Goal: Task Accomplishment & Management: Manage account settings

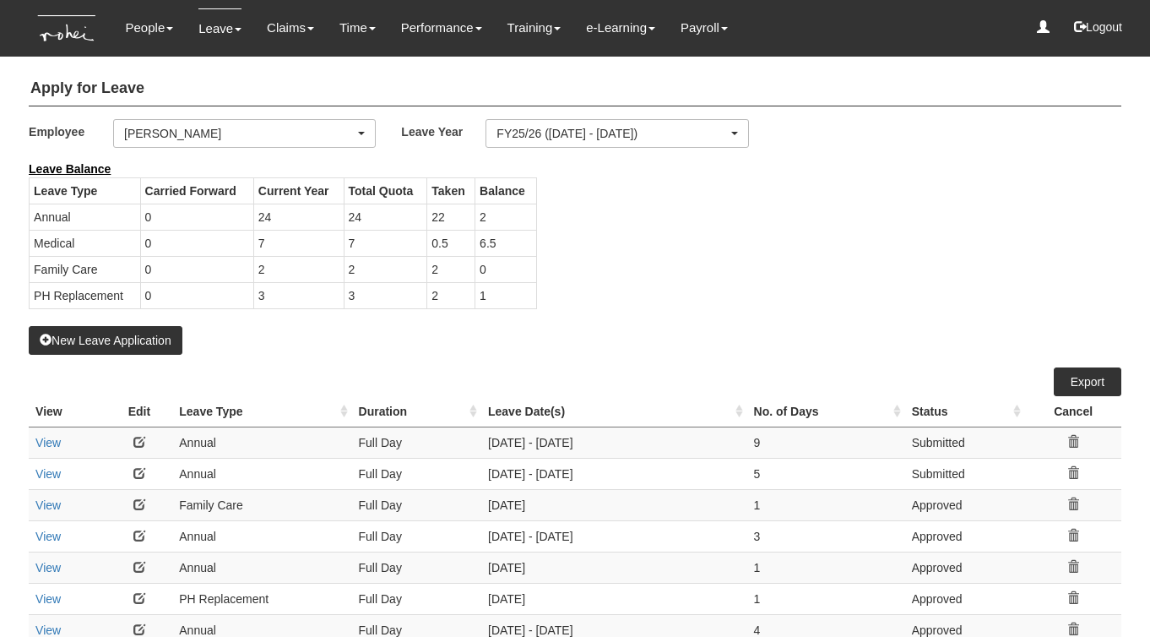
select select "50"
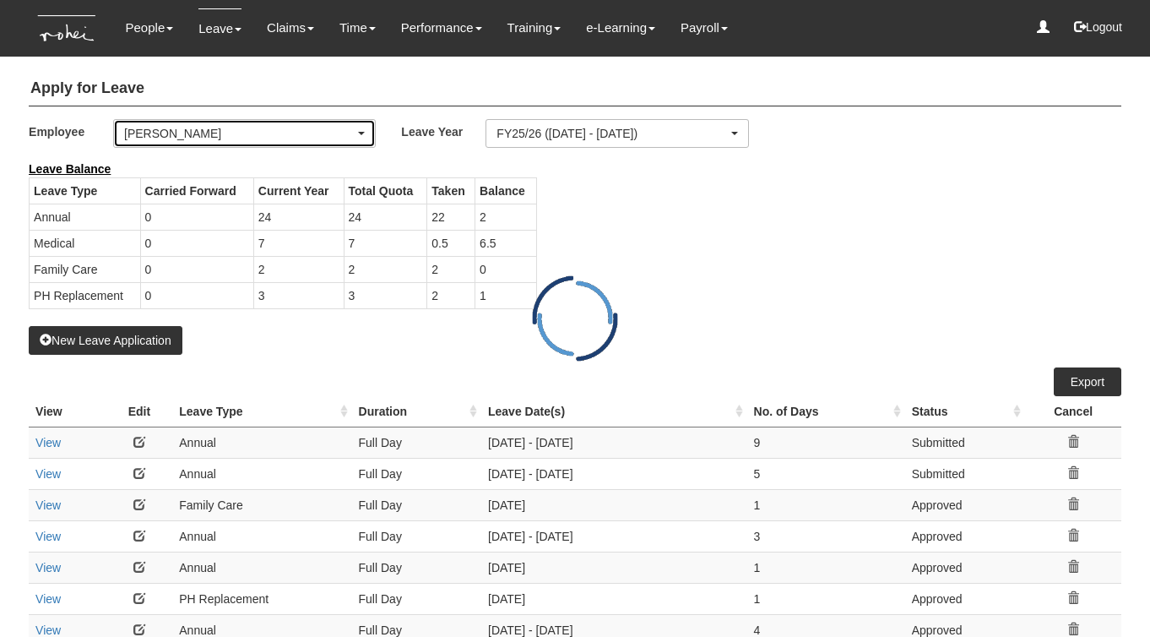
click at [198, 137] on div "[PERSON_NAME]" at bounding box center [239, 133] width 231 height 17
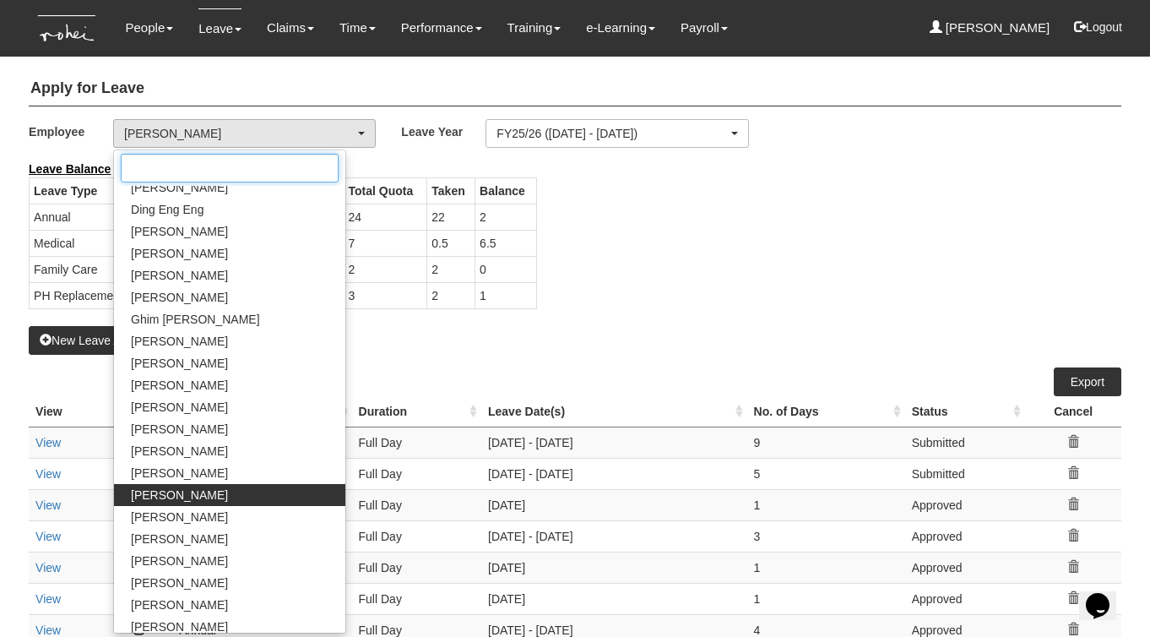
scroll to position [479, 0]
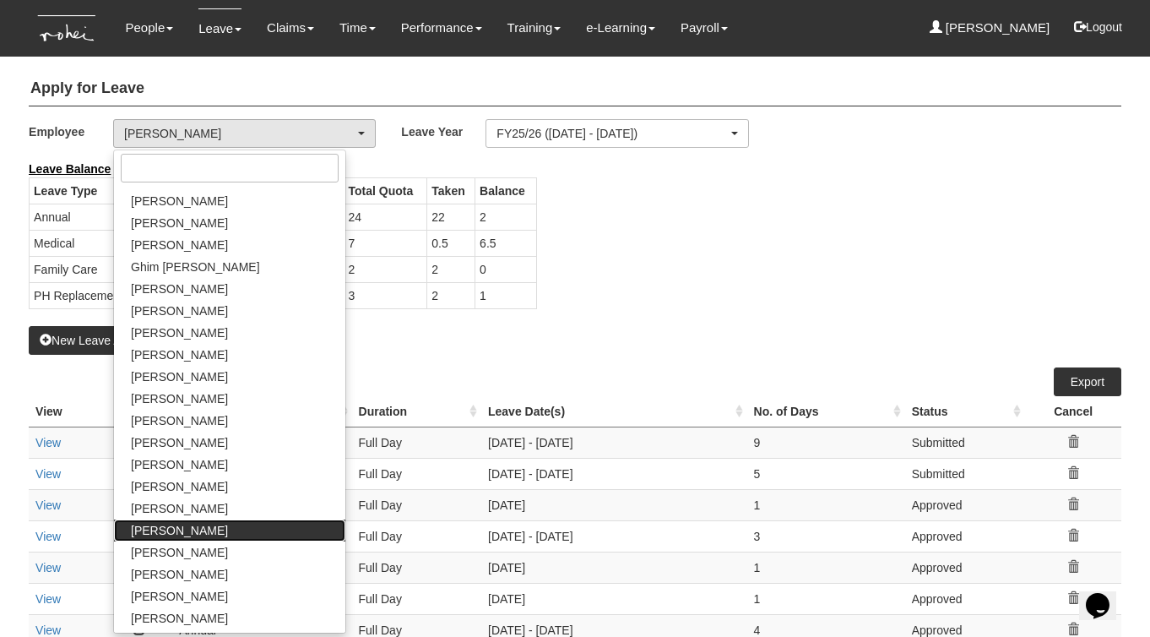
click at [174, 528] on span "Linda Leong" at bounding box center [179, 530] width 97 height 17
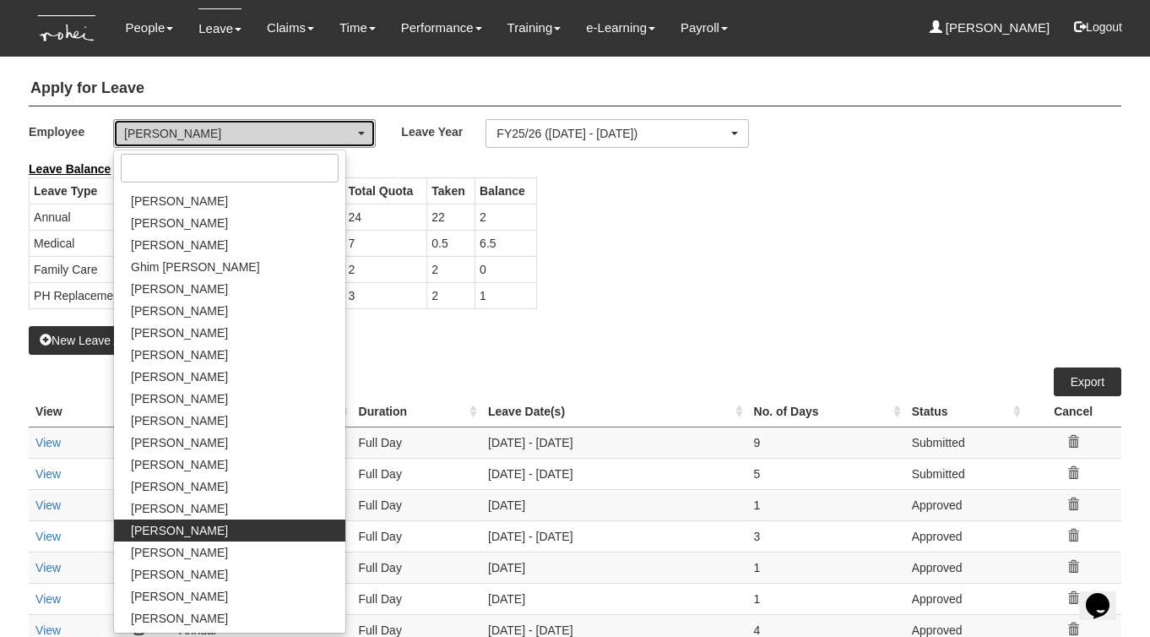
select select "35384e3c-43b4-4b49-b2f1-715e26d58083"
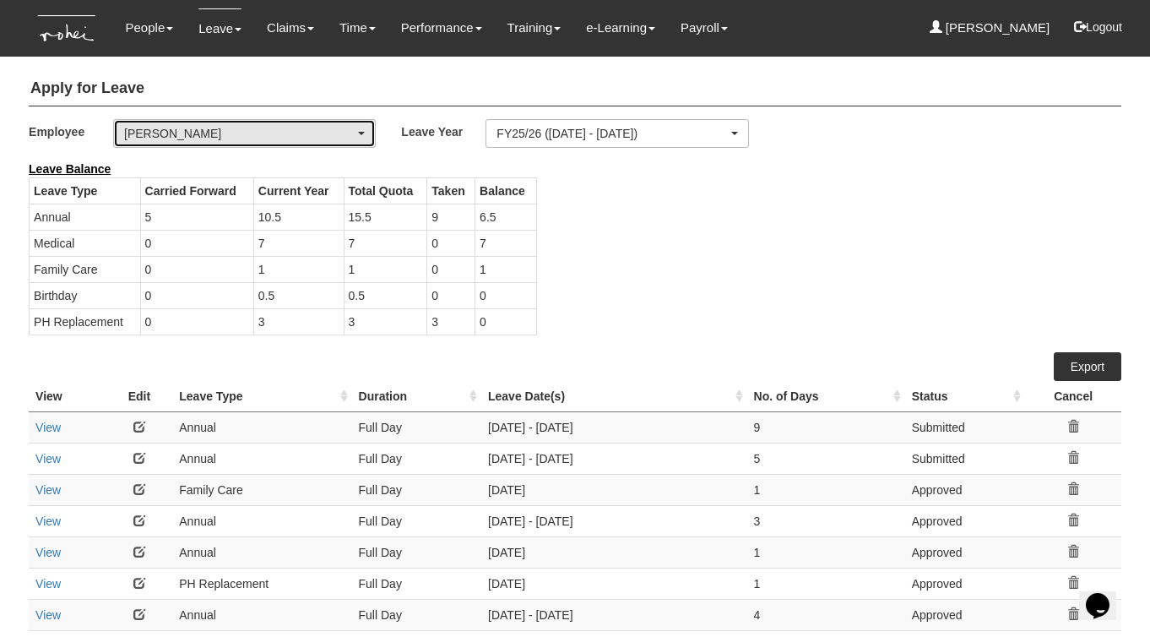
select select "50"
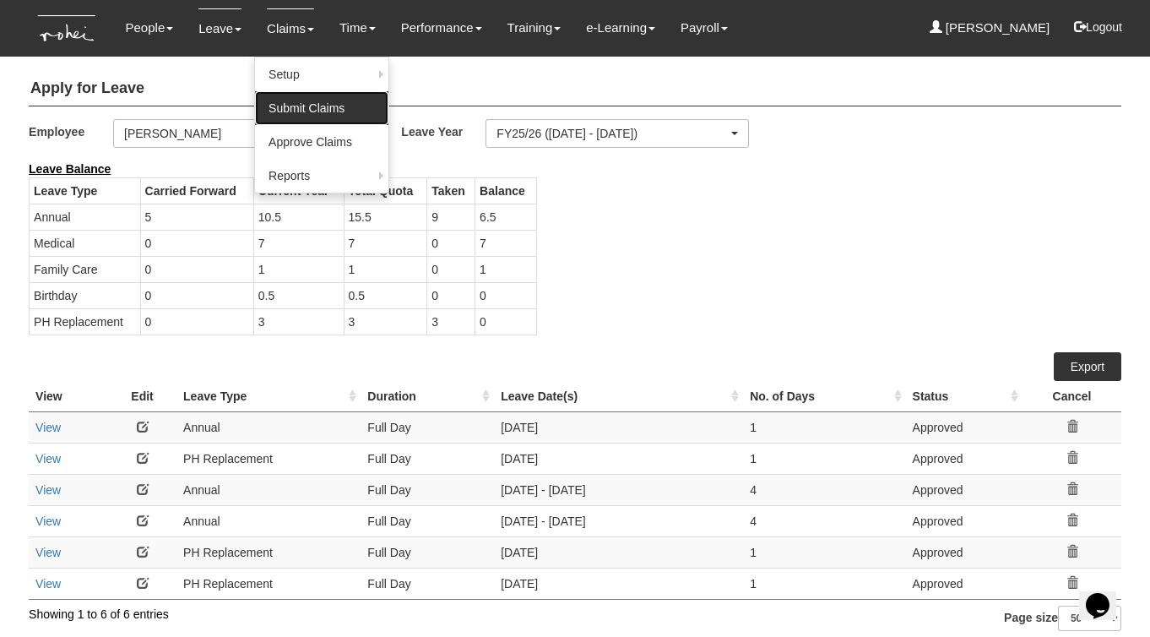
click at [286, 104] on link "Submit Claims" at bounding box center [321, 108] width 133 height 34
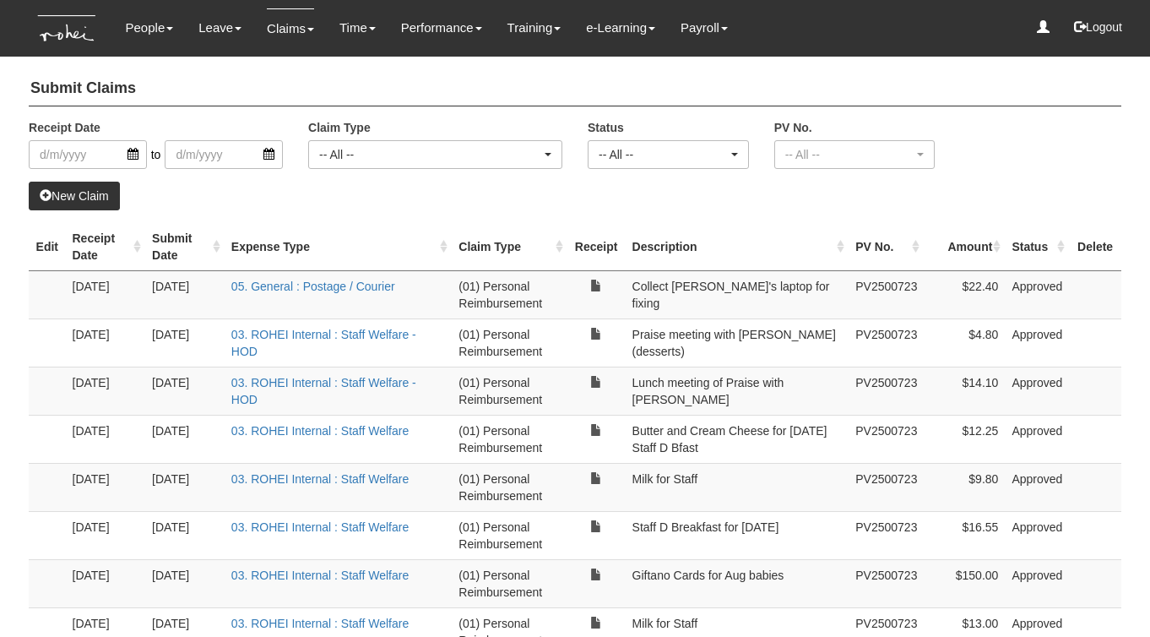
select select "50"
click at [80, 199] on link "New Claim" at bounding box center [74, 196] width 91 height 29
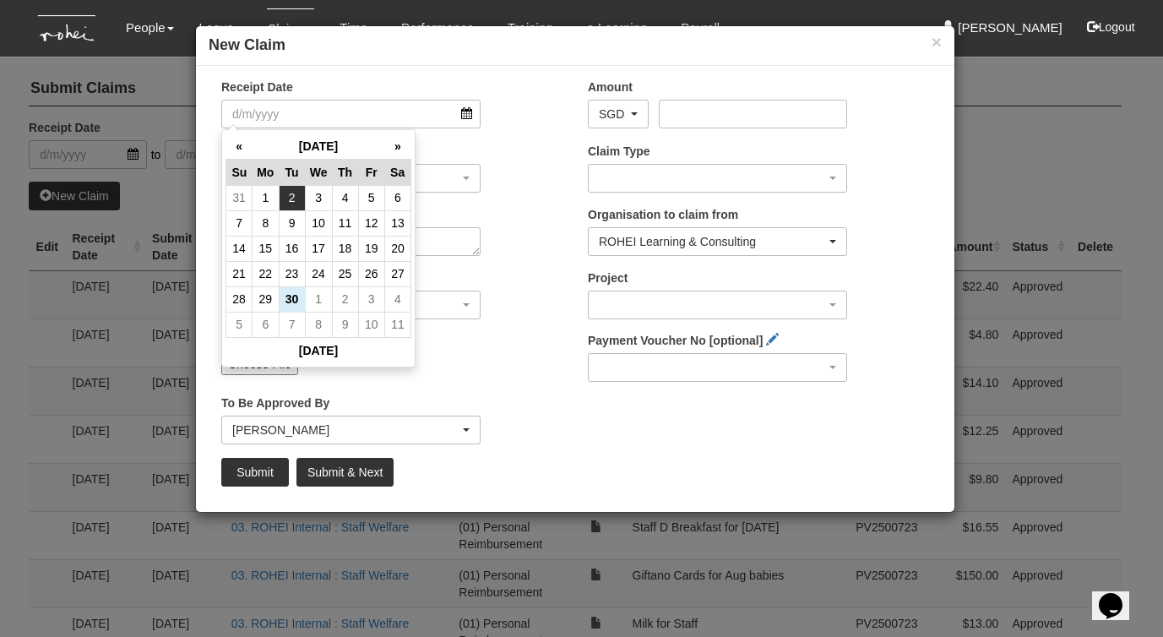
click at [290, 197] on td "2" at bounding box center [292, 197] width 26 height 25
type input "2/9/2025"
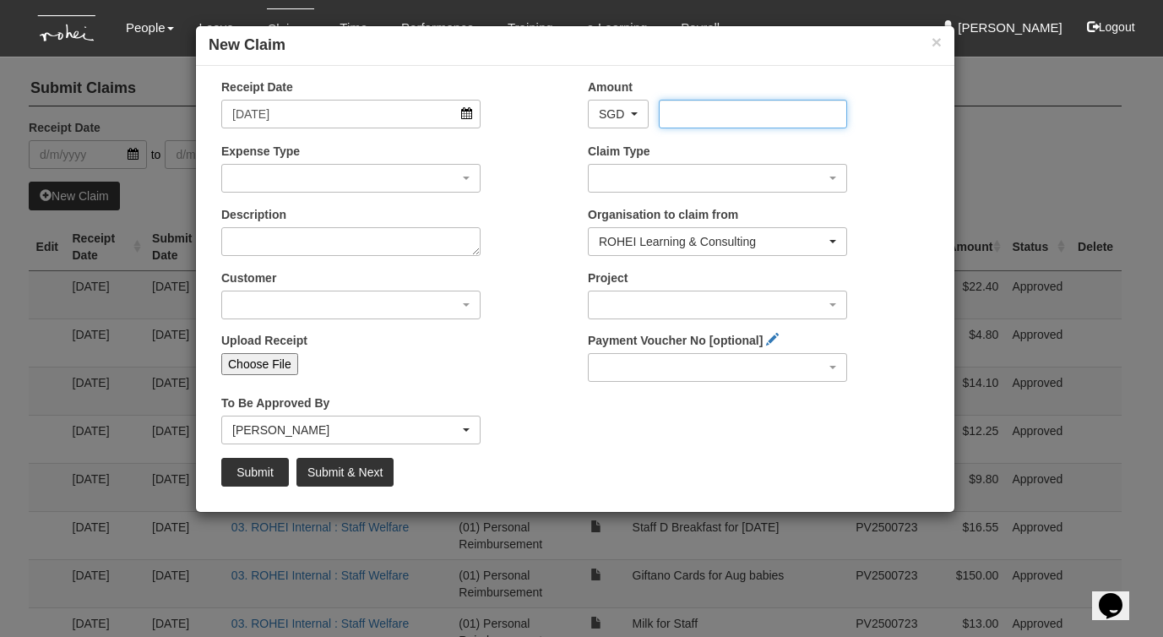
click at [699, 114] on input "Amount" at bounding box center [752, 114] width 187 height 29
type input "8.00"
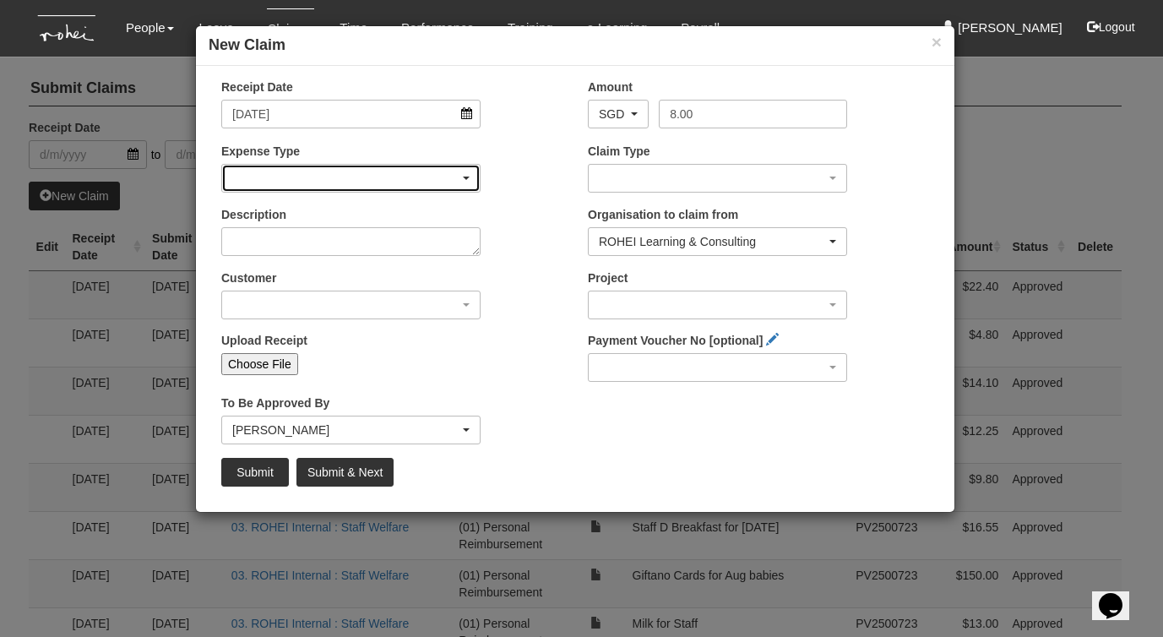
click at [470, 177] on div "button" at bounding box center [351, 178] width 258 height 27
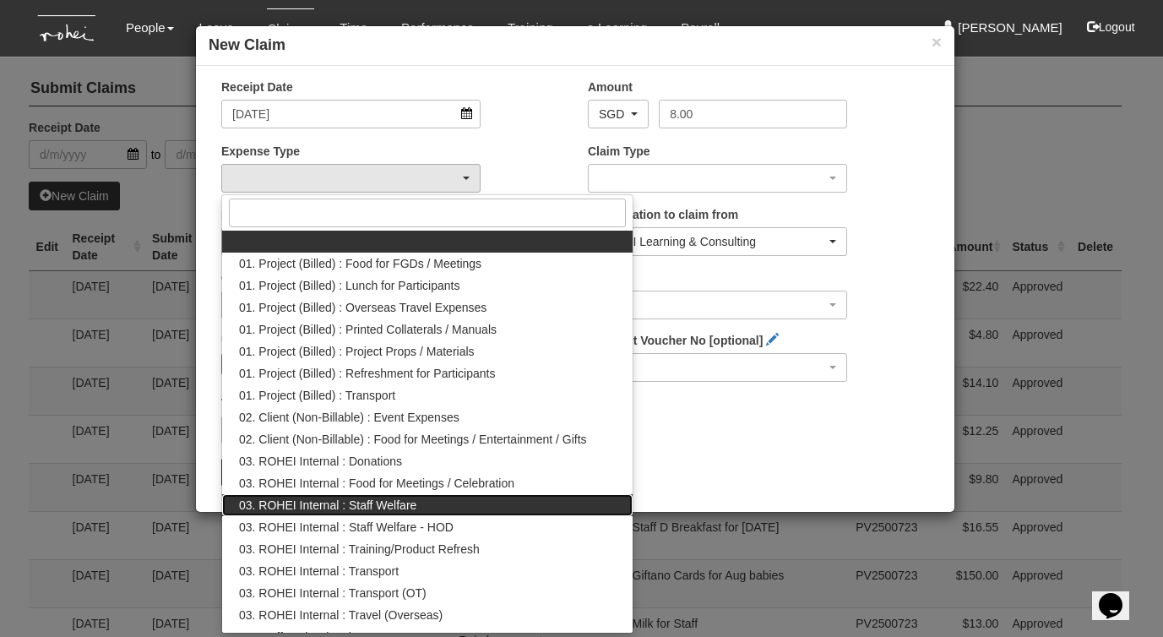
click at [412, 508] on span "03. ROHEI Internal : Staff Welfare" at bounding box center [327, 505] width 177 height 17
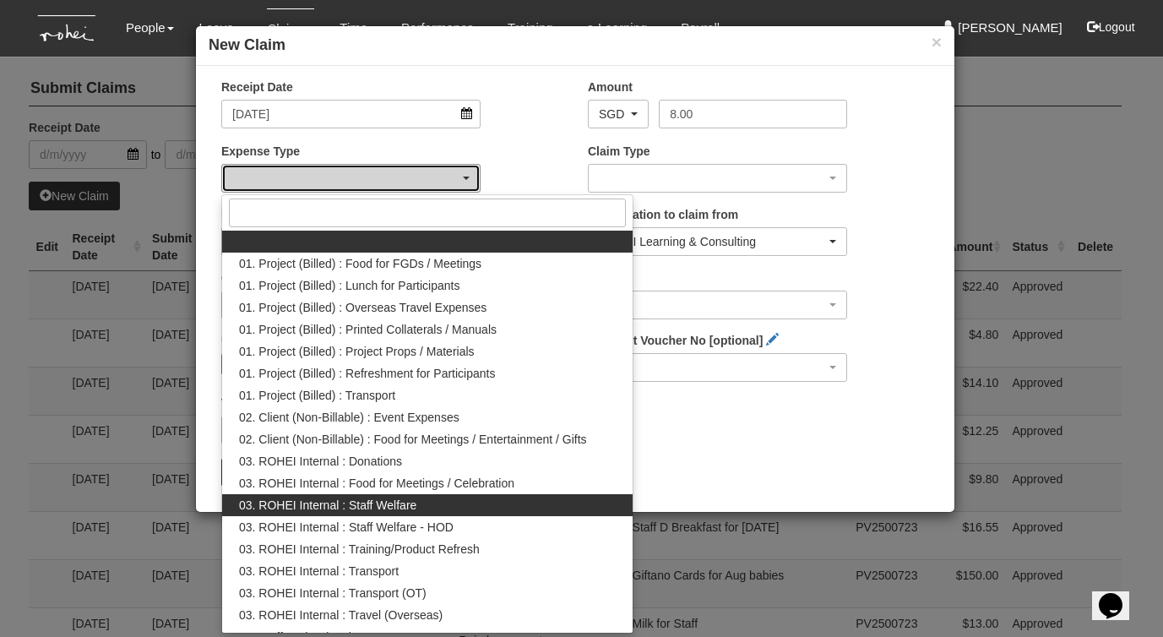
select select "210"
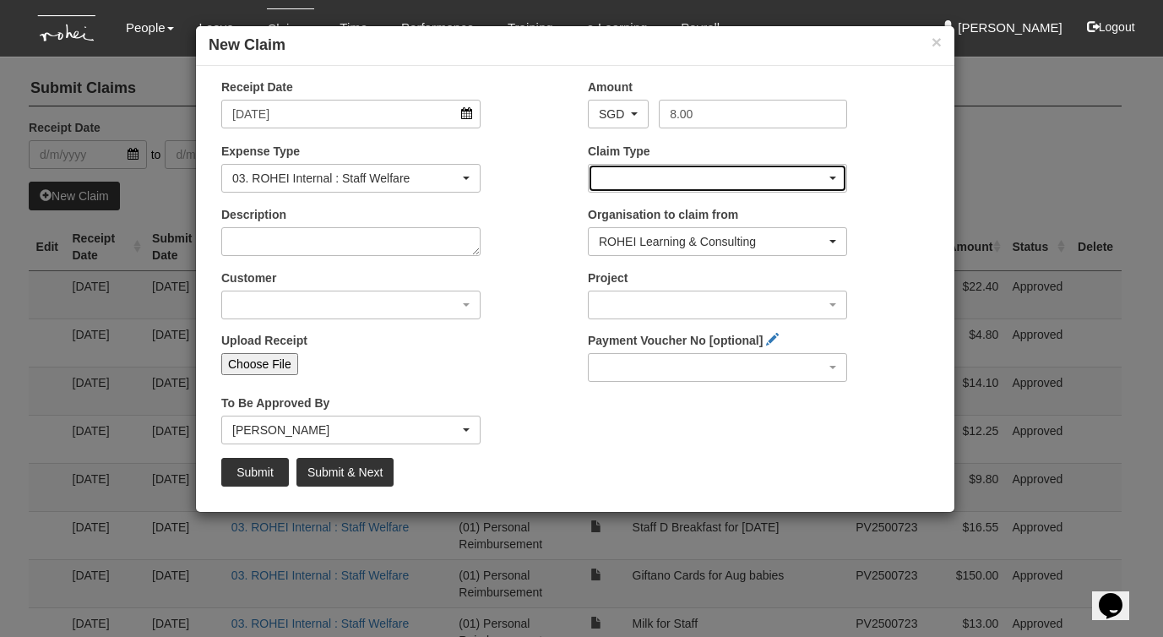
click at [638, 180] on div "button" at bounding box center [718, 178] width 258 height 27
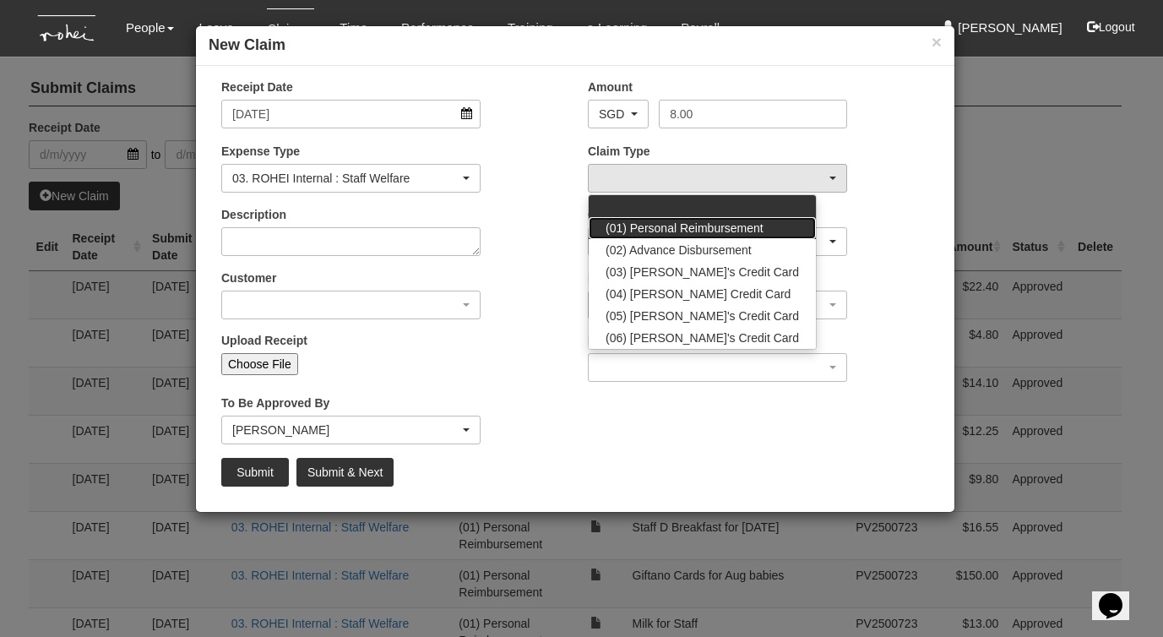
click at [620, 231] on span "(01) Personal Reimbursement" at bounding box center [685, 228] width 158 height 17
select select "14"
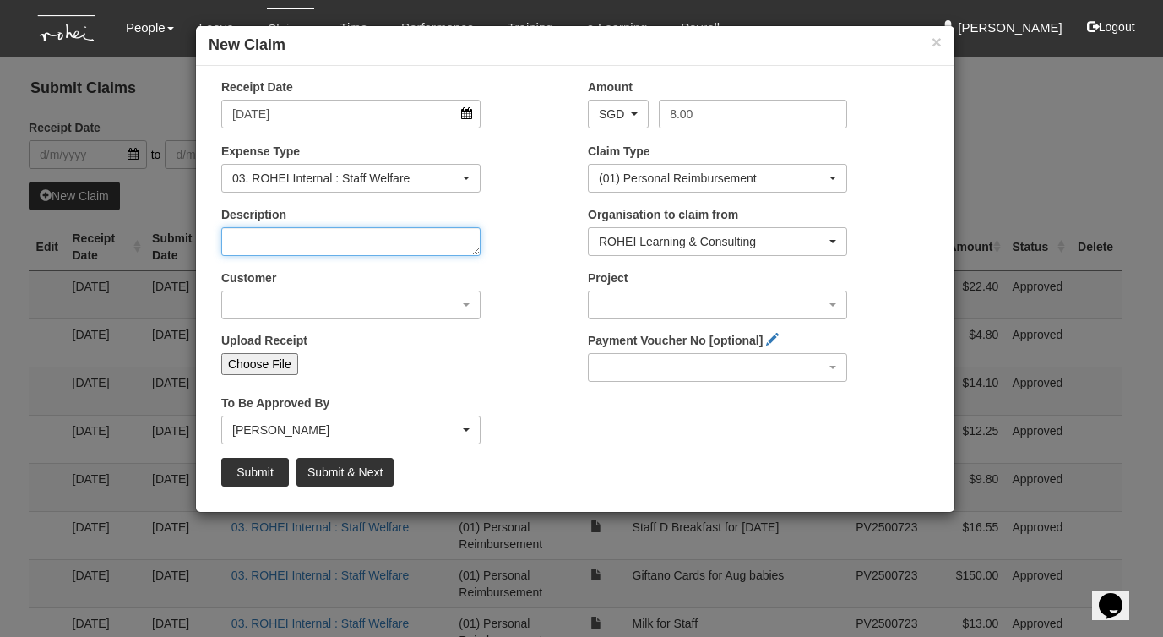
click at [334, 242] on textarea "Description" at bounding box center [350, 241] width 259 height 29
type textarea "Y"
type textarea "Test"
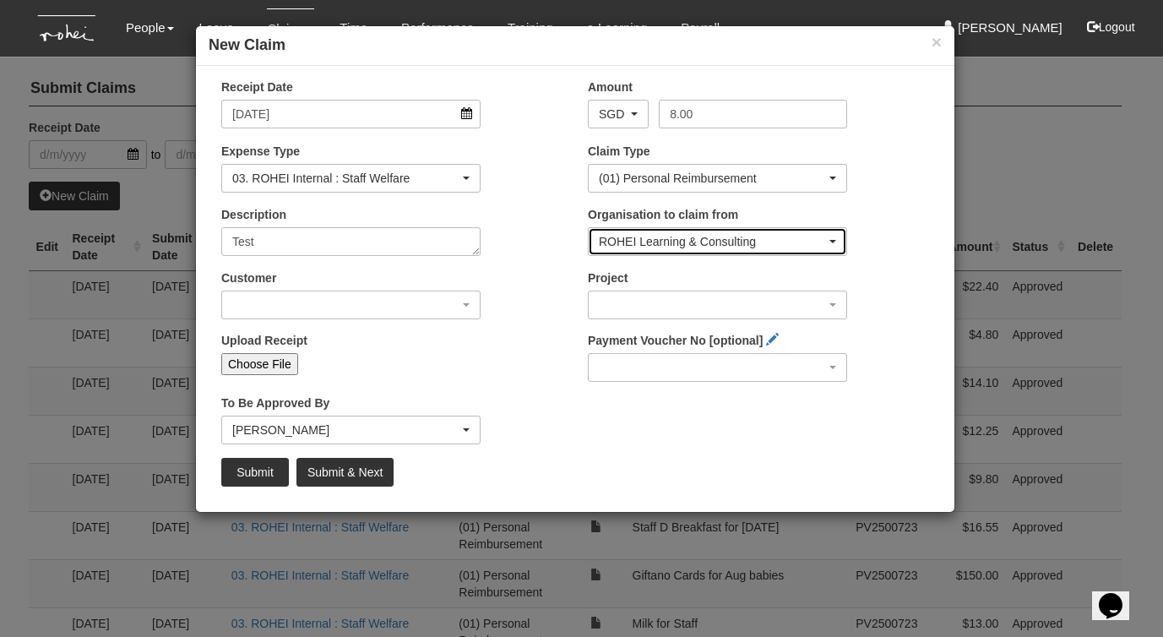
click at [656, 242] on div "ROHEI Learning & Consulting" at bounding box center [712, 241] width 227 height 17
click at [655, 272] on span "ROHEI Learning & Consulting" at bounding box center [684, 269] width 157 height 17
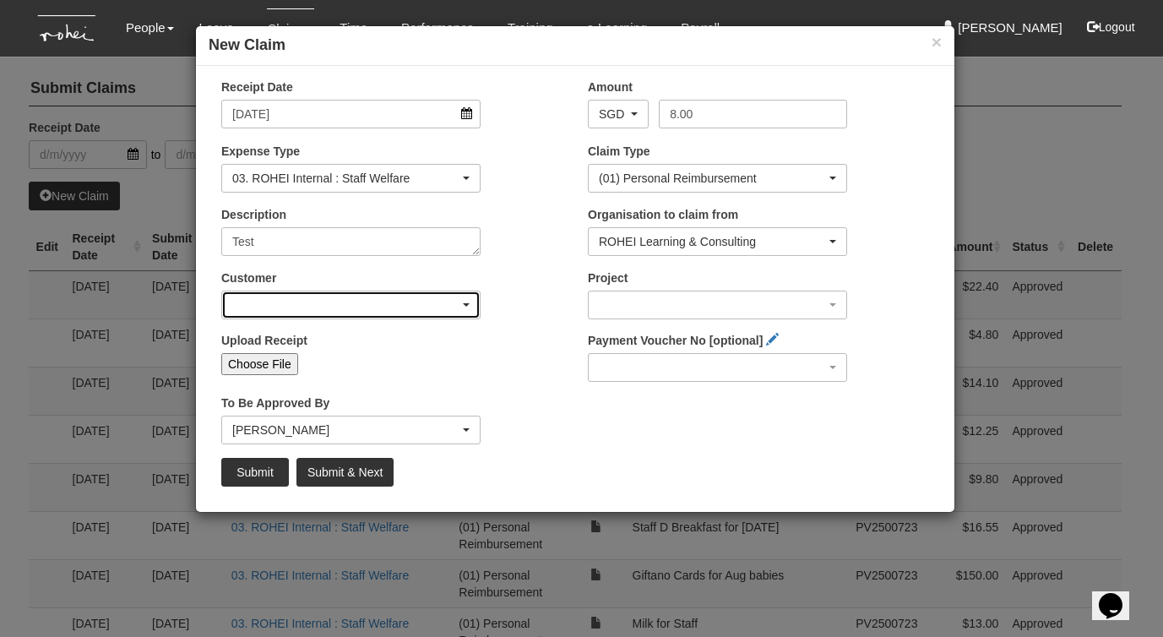
click at [274, 306] on div "button" at bounding box center [351, 304] width 258 height 27
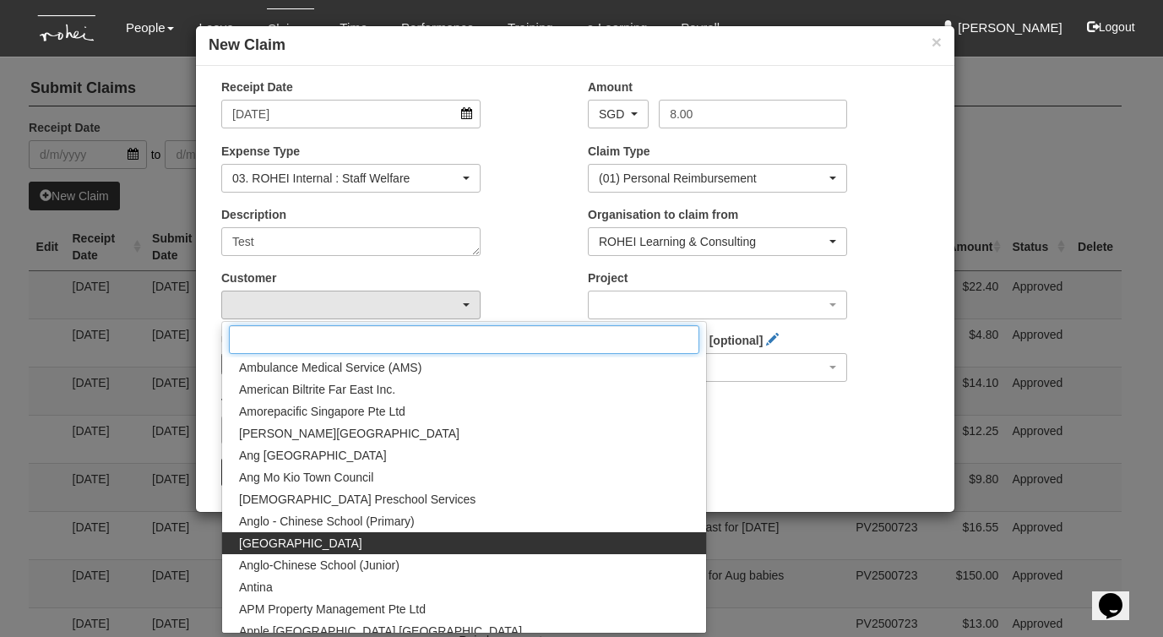
scroll to position [548, 0]
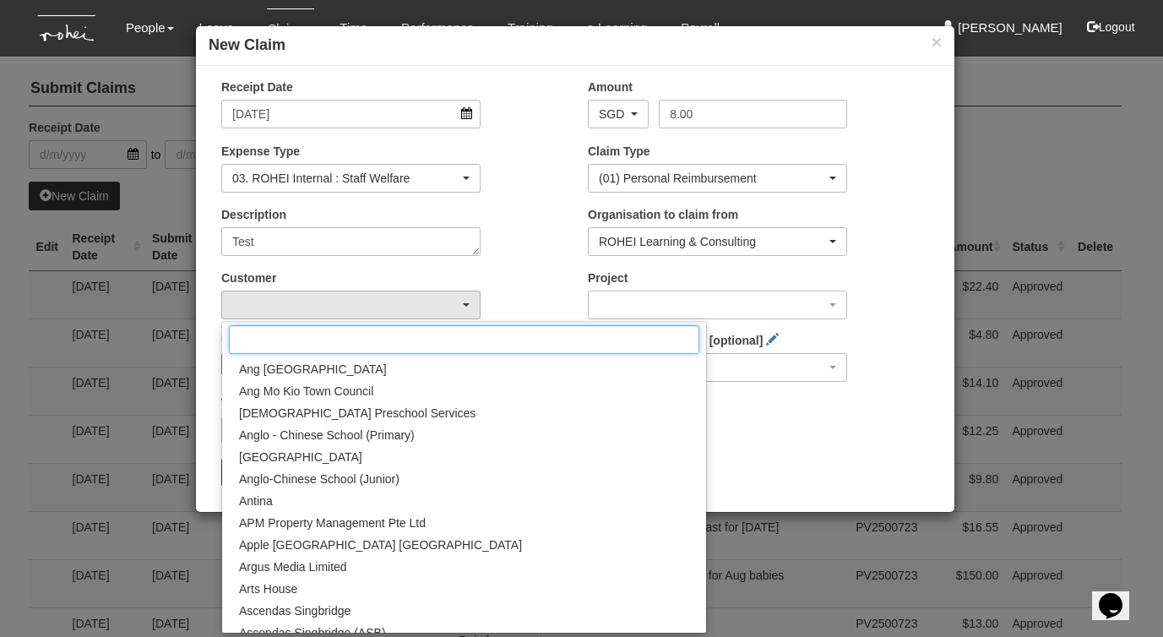
click at [268, 341] on input "Search" at bounding box center [464, 339] width 470 height 29
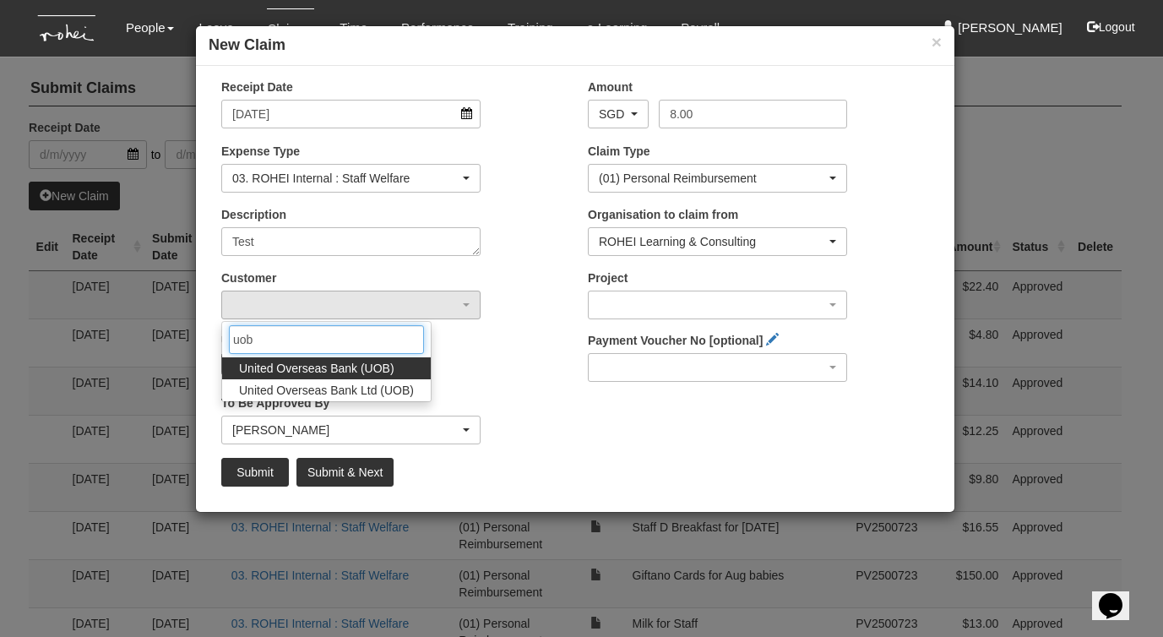
type input "uob"
click at [301, 370] on span "United Overseas Bank (UOB)" at bounding box center [316, 368] width 155 height 17
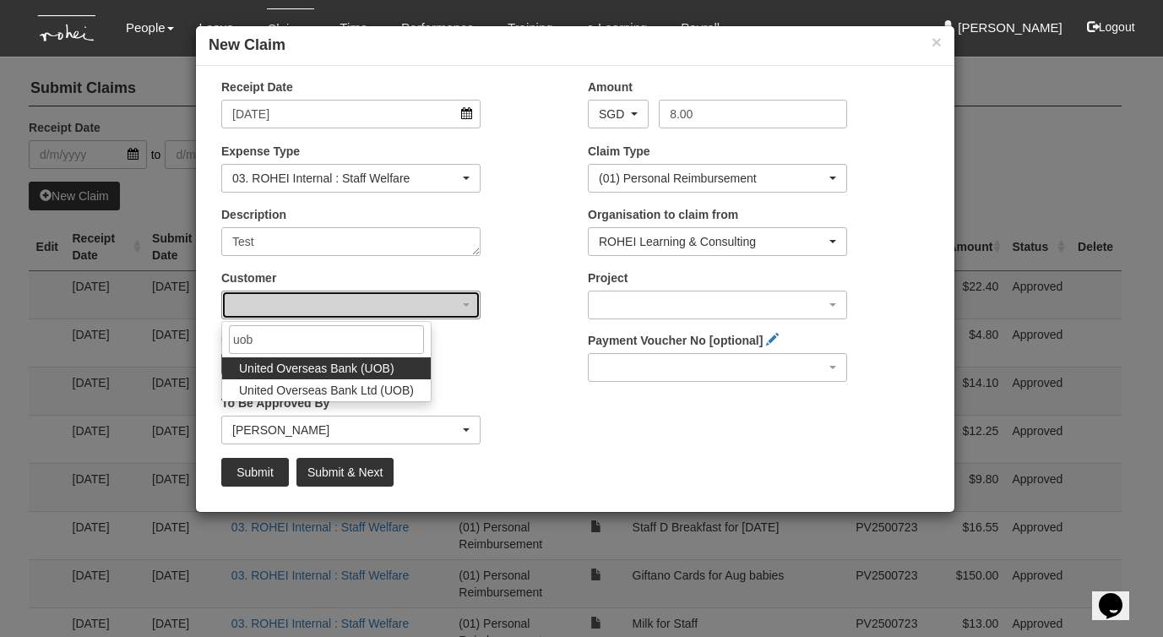
select select "576"
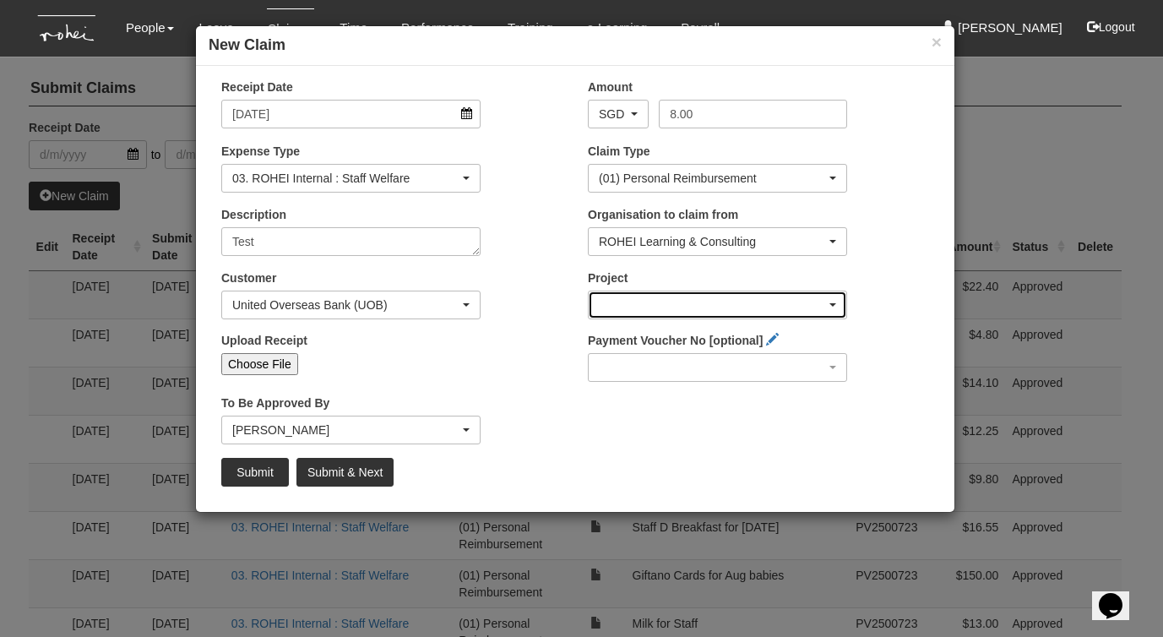
click at [624, 307] on div "button" at bounding box center [718, 304] width 258 height 27
click at [625, 307] on div "button" at bounding box center [718, 304] width 258 height 27
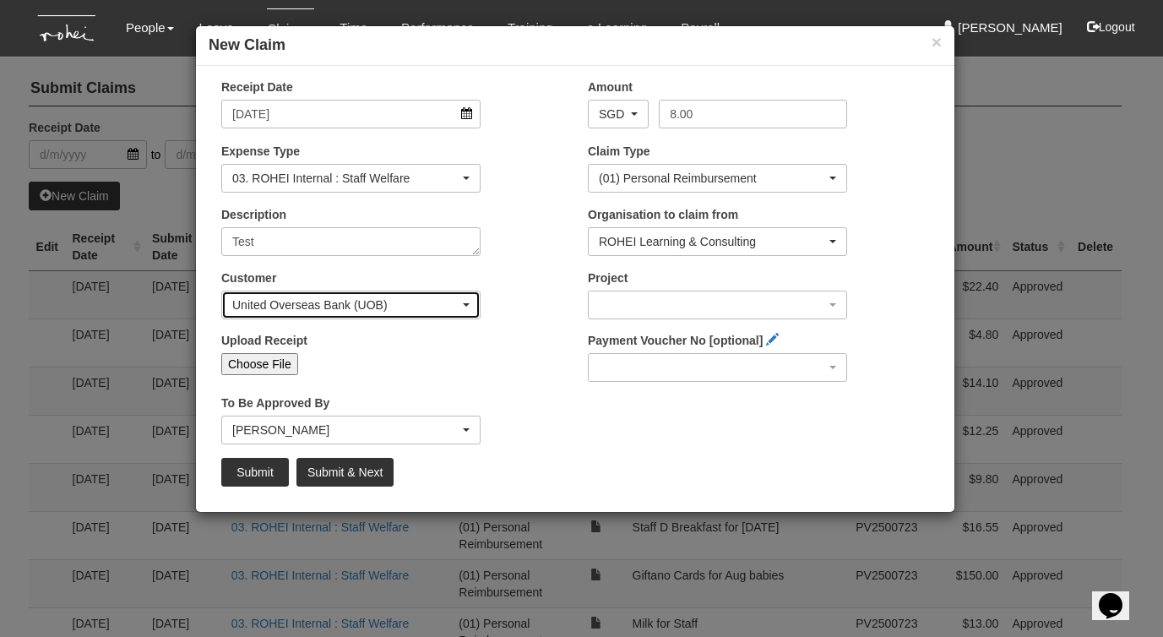
click at [439, 307] on div "United Overseas Bank (UOB)" at bounding box center [345, 304] width 227 height 17
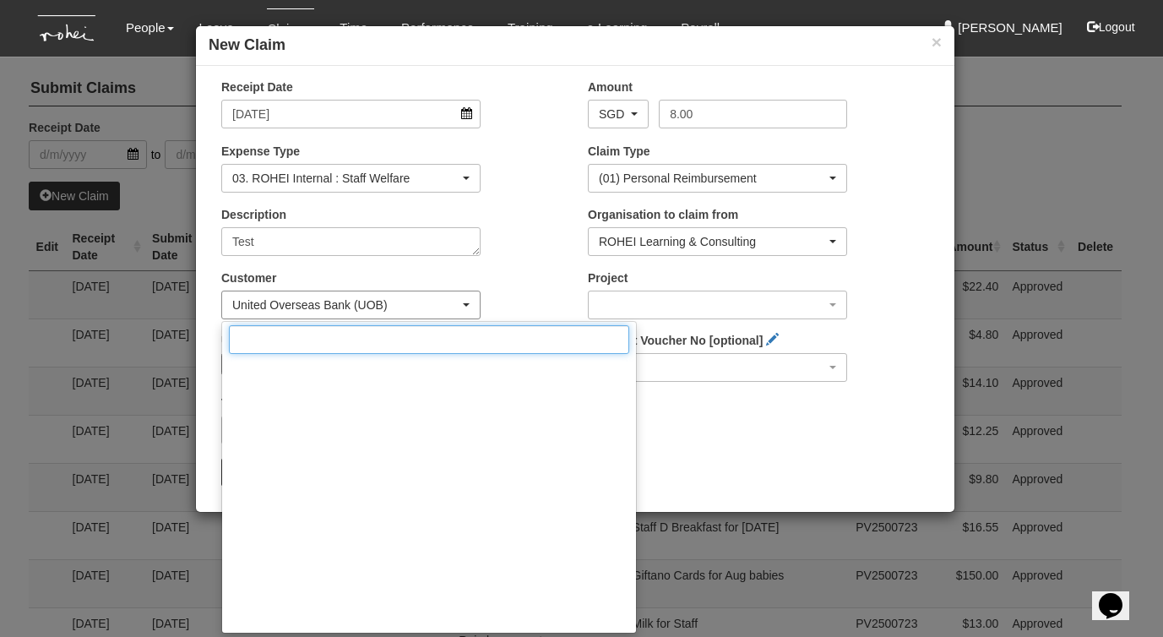
scroll to position [17220, 0]
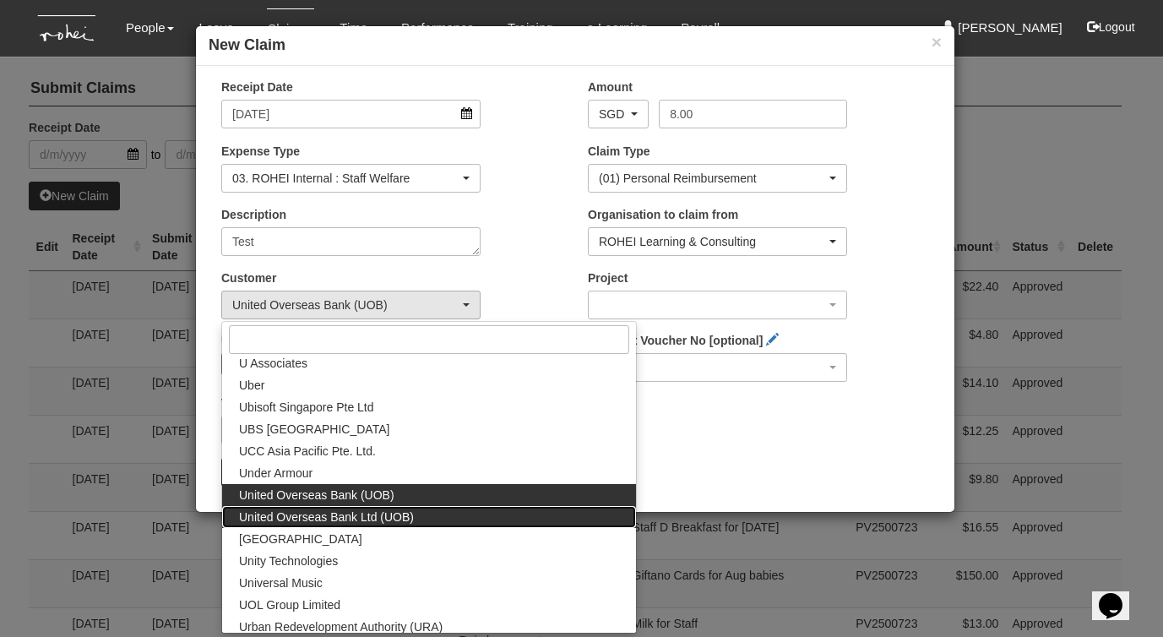
click at [309, 525] on link "United Overseas Bank Ltd (UOB)" at bounding box center [429, 517] width 414 height 22
select select "51"
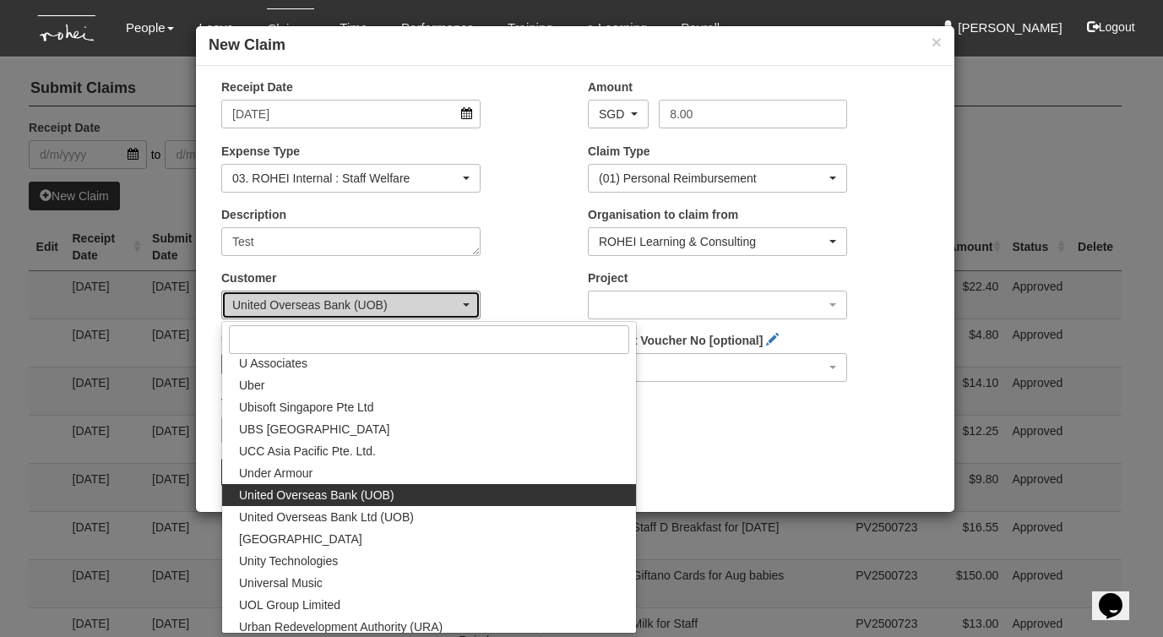
scroll to position [0, 0]
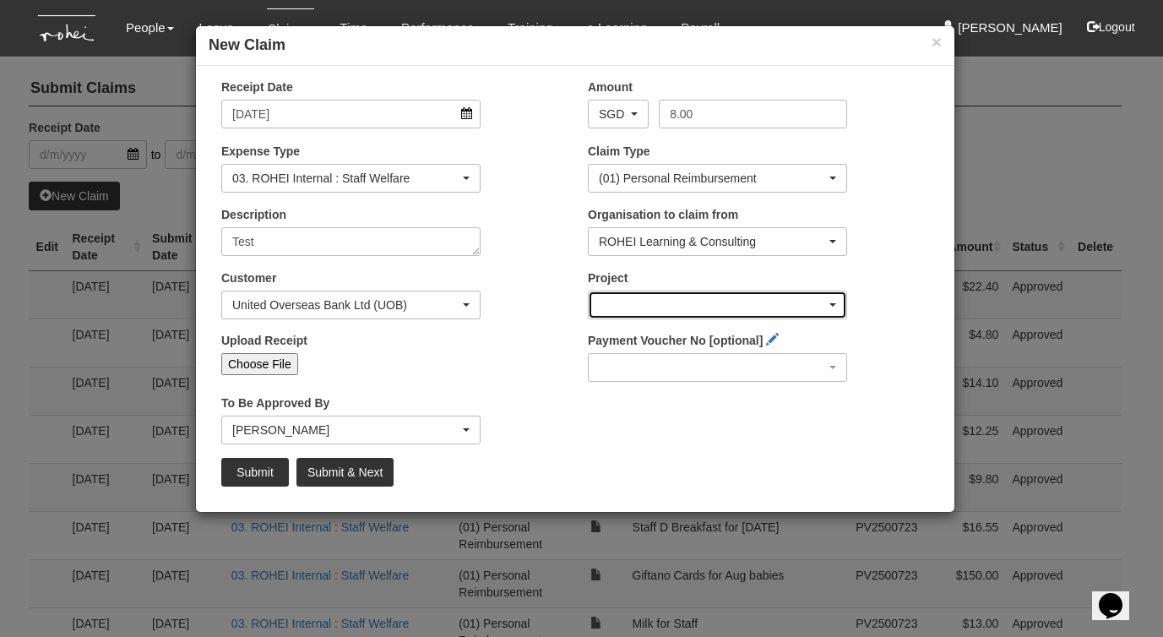
click at [644, 306] on div "button" at bounding box center [718, 304] width 258 height 27
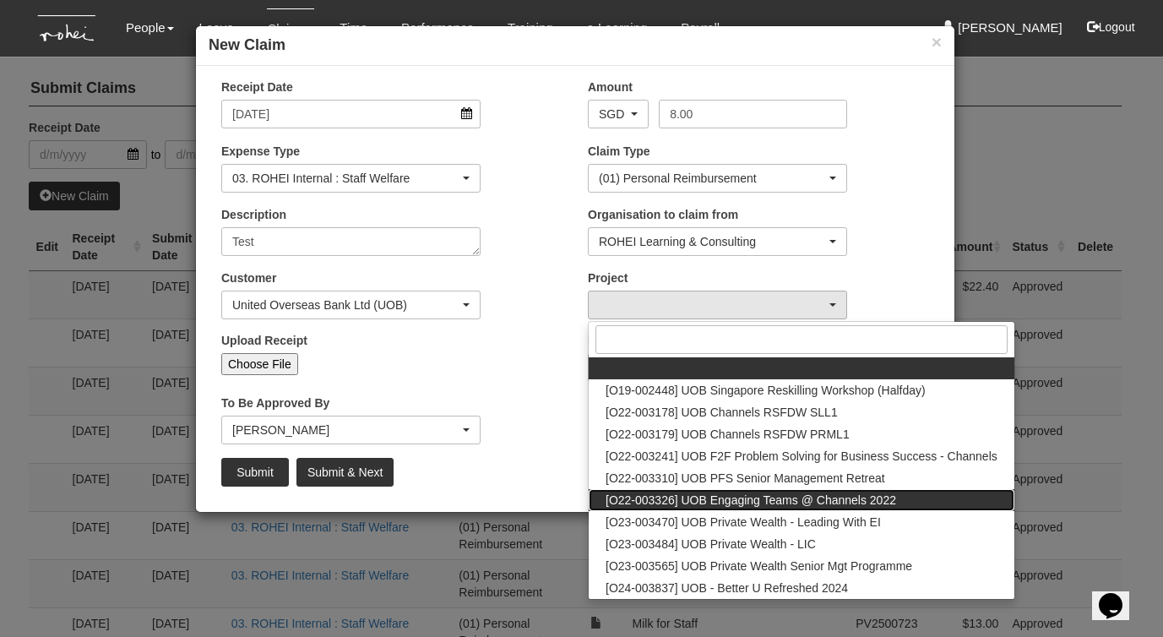
click at [734, 501] on span "[O22-003326] UOB Engaging Teams @ Channels 2022" at bounding box center [751, 500] width 291 height 17
select select "2080"
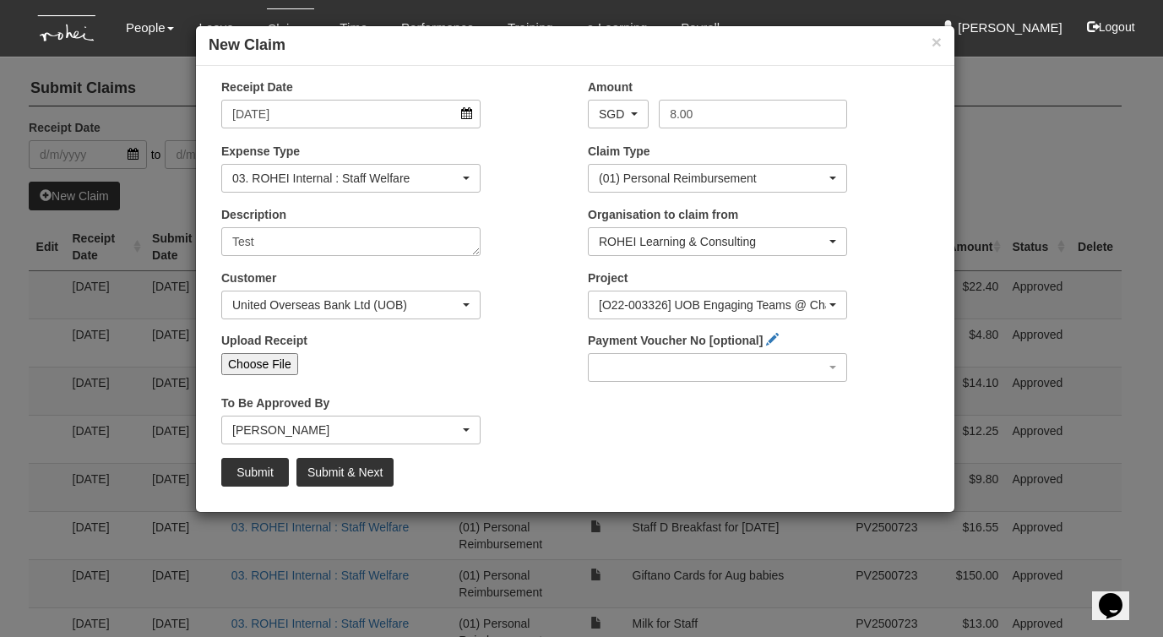
click at [253, 367] on input "Choose File" at bounding box center [259, 364] width 77 height 22
type input "C:\fakepath\20241217_ROHEI Onboarding Guide - Pre Reading (Associates).pdf"
type input "Choose Another File"
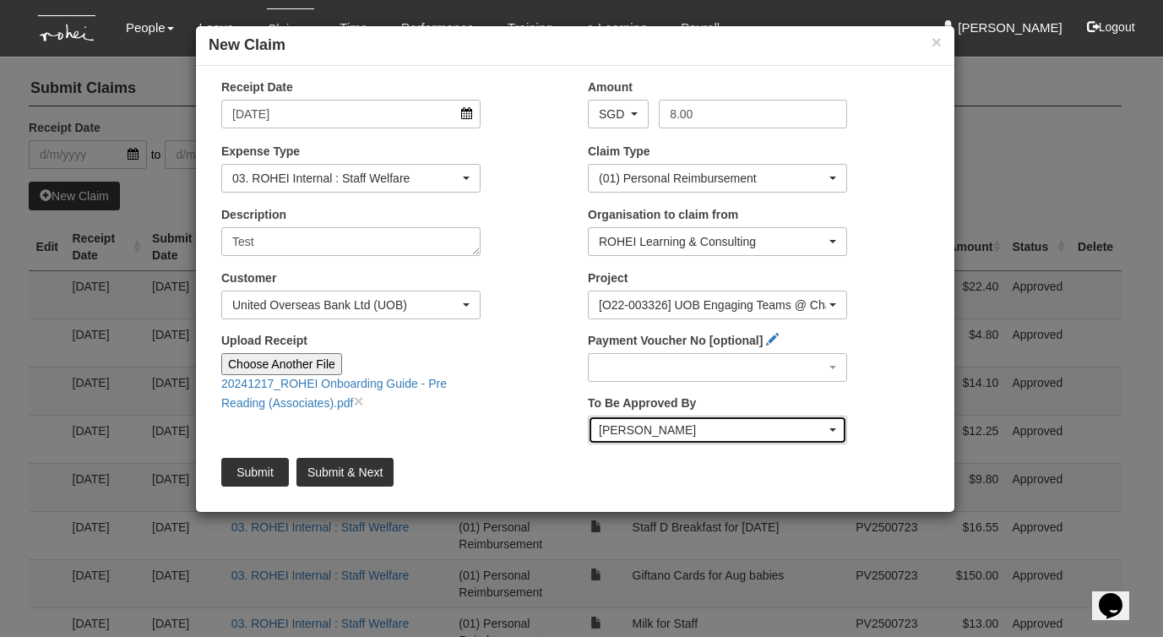
click at [665, 433] on div "Evelyn Lim" at bounding box center [712, 429] width 227 height 17
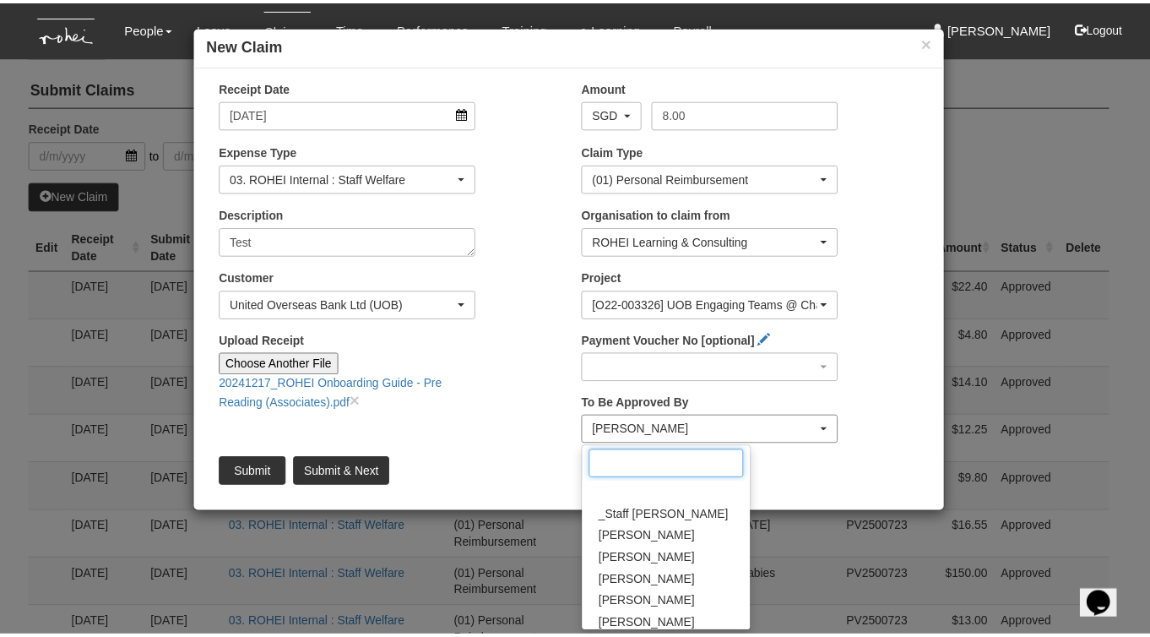
scroll to position [133, 0]
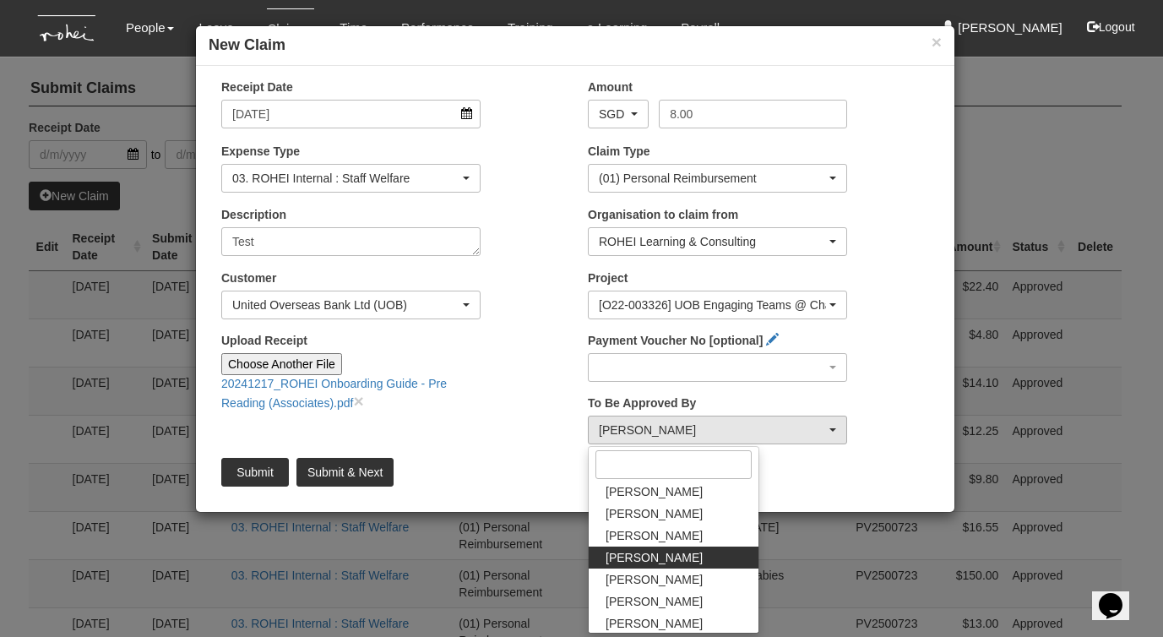
click at [498, 417] on div "Upload Receipt Choose Another File 20241217_ROHEI Onboarding Guide - Pre Readin…" at bounding box center [392, 378] width 367 height 92
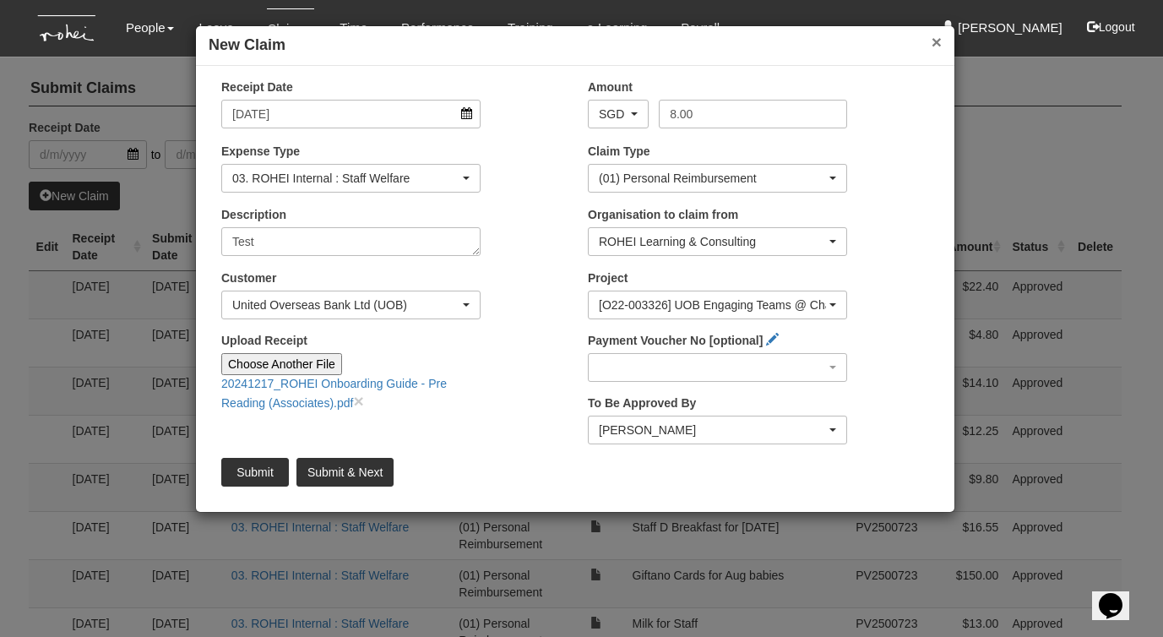
click at [938, 41] on button "×" at bounding box center [937, 42] width 10 height 18
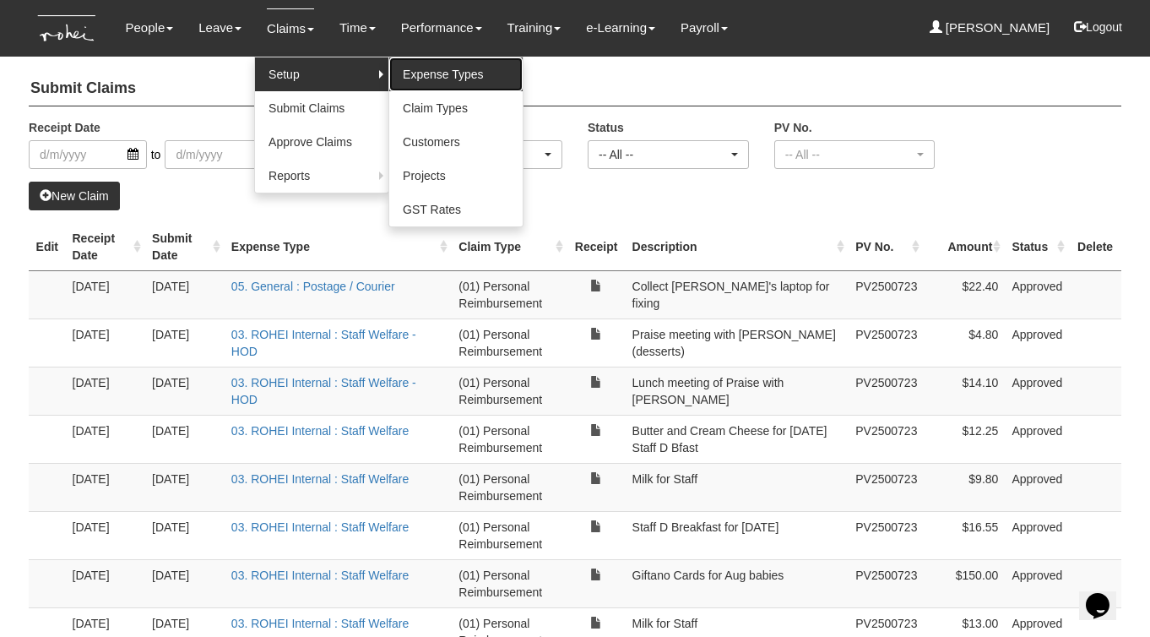
click at [436, 79] on link "Expense Types" at bounding box center [455, 74] width 133 height 34
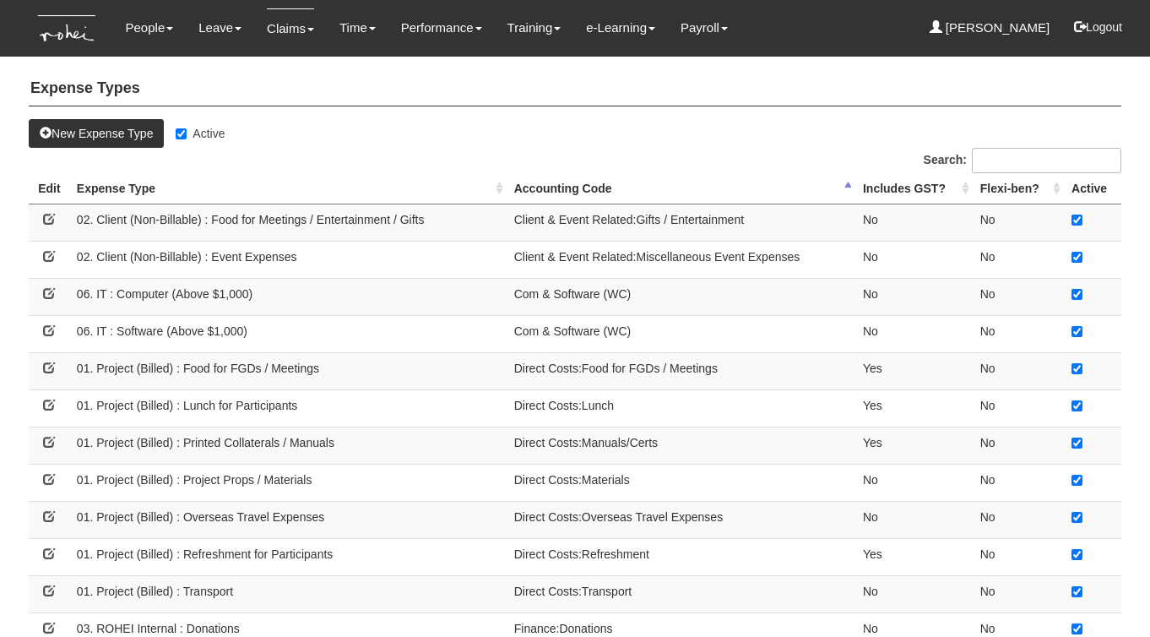
select select "50"
click at [502, 193] on th "Expense Type" at bounding box center [288, 188] width 437 height 31
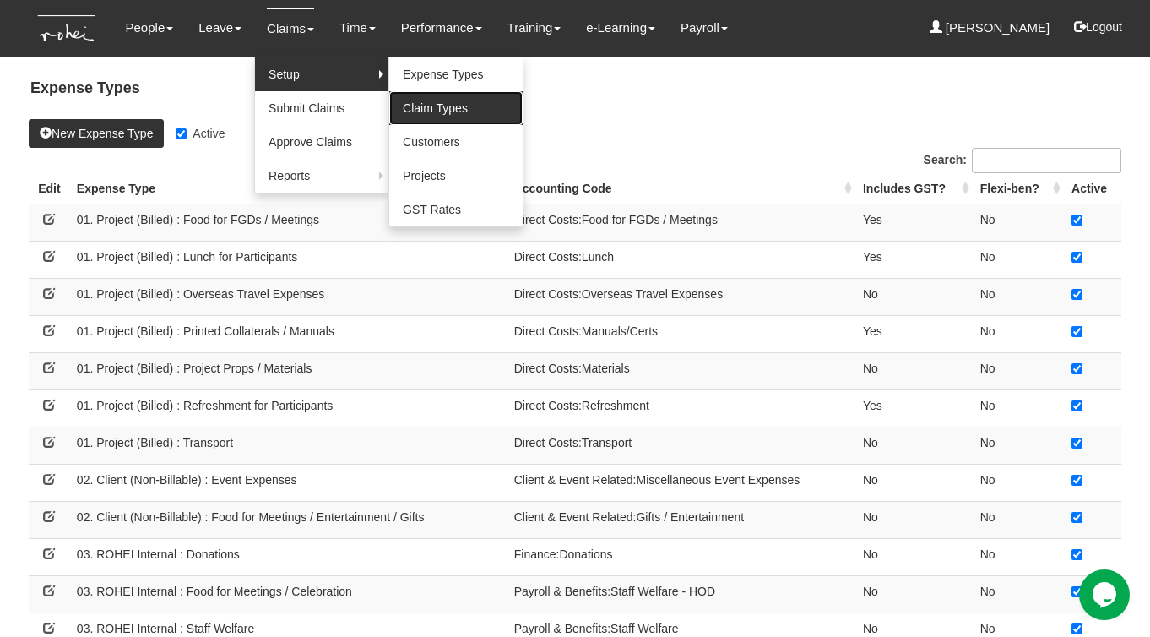
click at [454, 106] on link "Claim Types" at bounding box center [455, 108] width 133 height 34
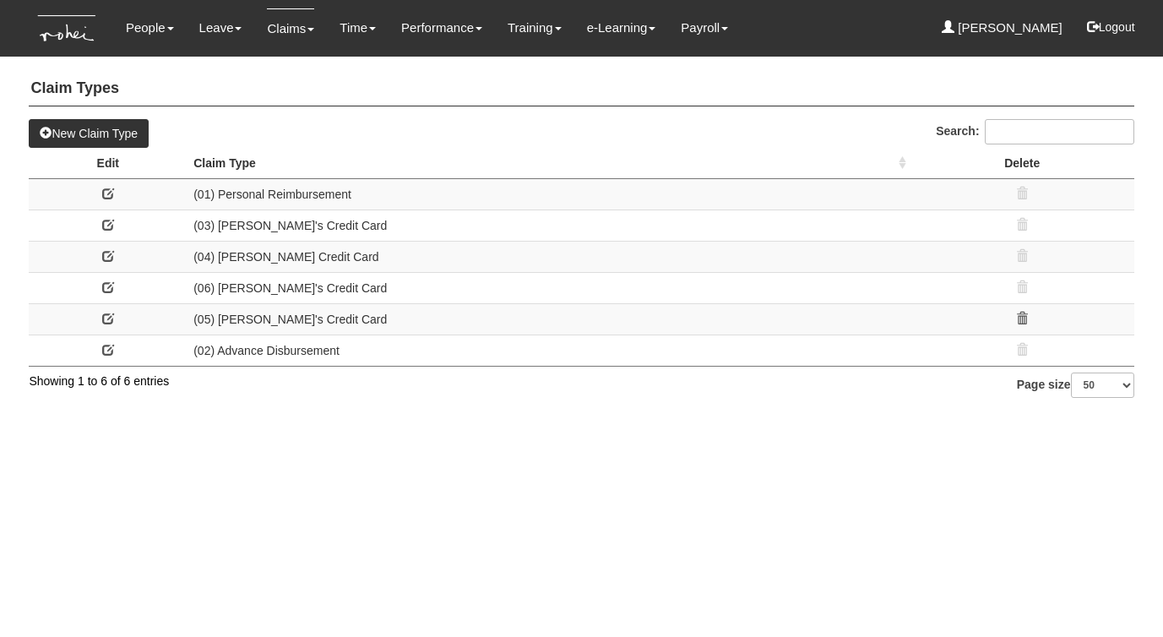
select select "50"
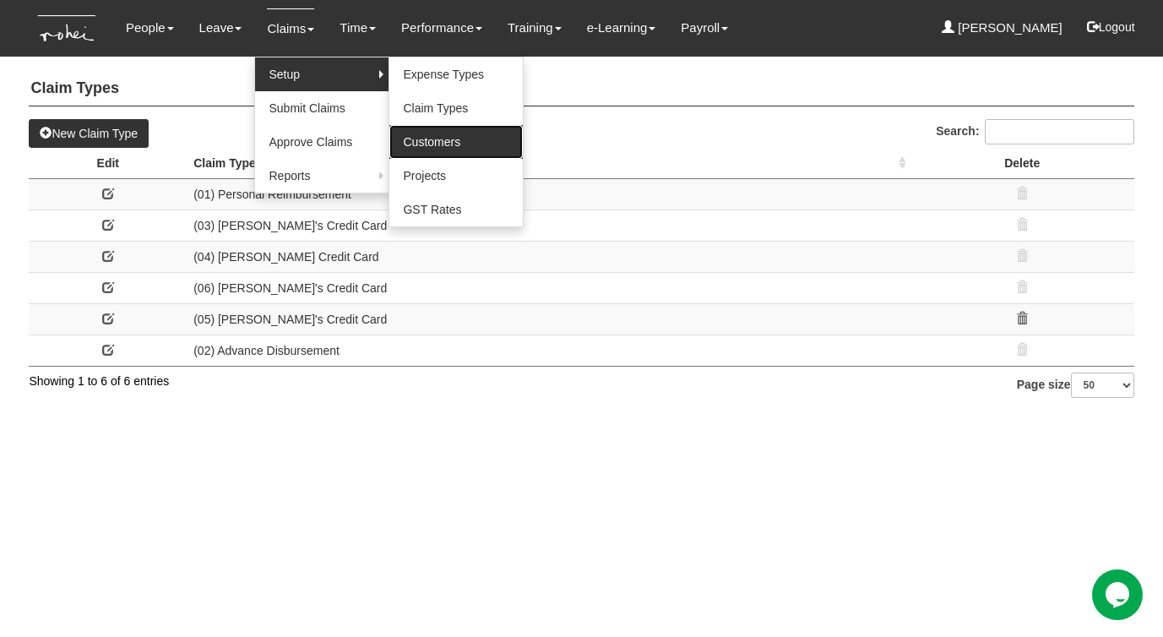
click at [441, 133] on link "Customers" at bounding box center [455, 142] width 133 height 34
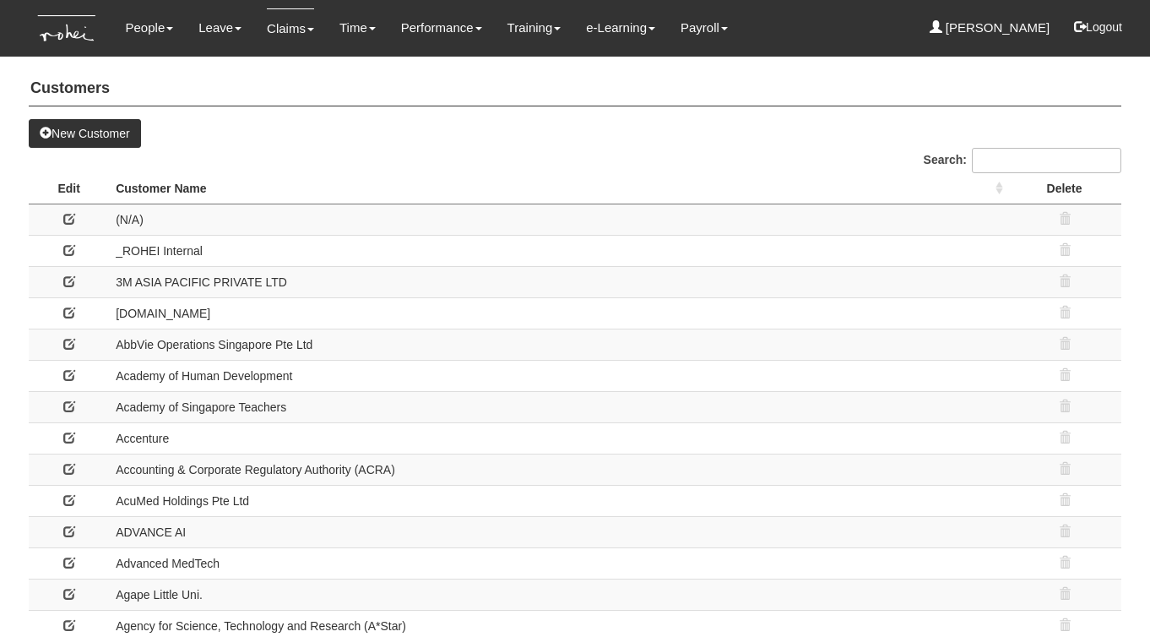
select select "50"
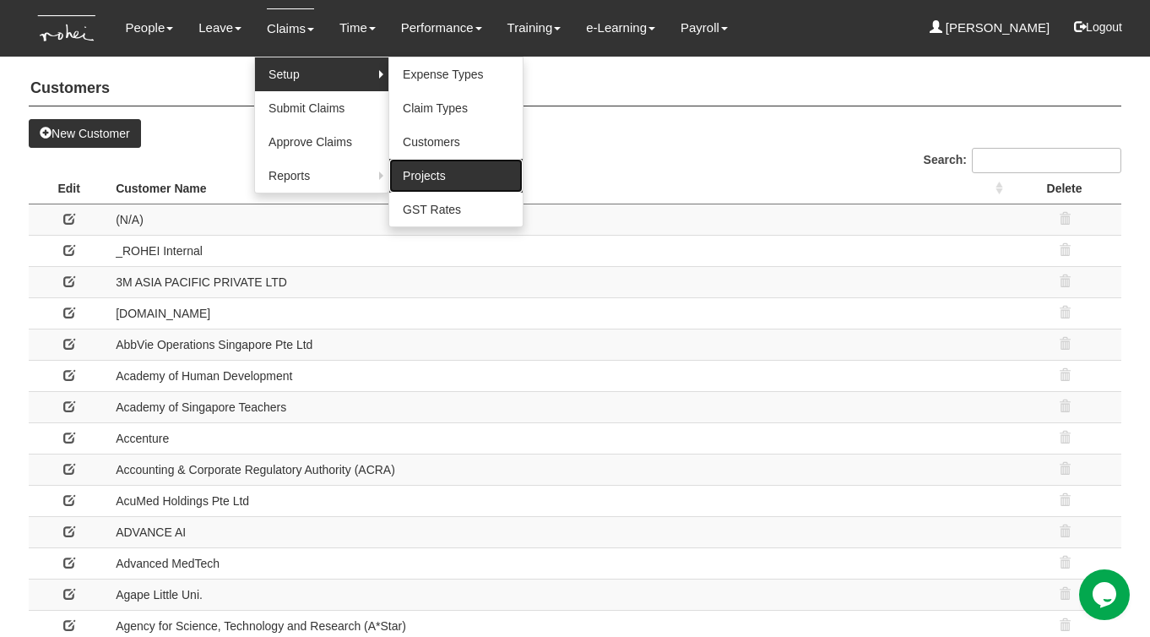
click at [428, 173] on link "Projects" at bounding box center [455, 176] width 133 height 34
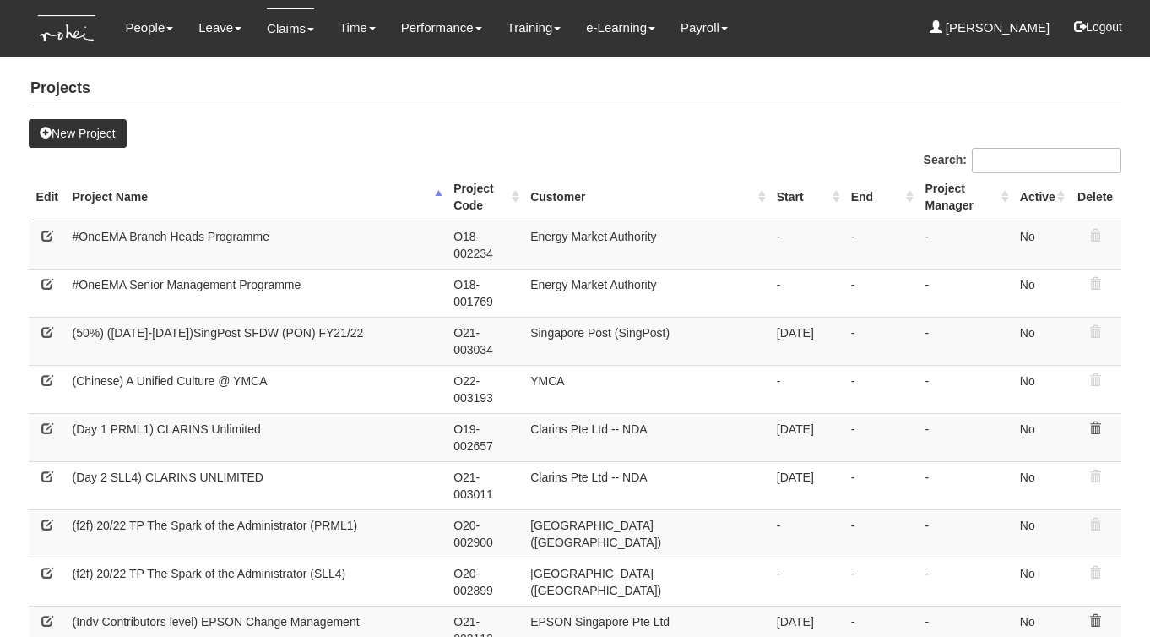
select select "50"
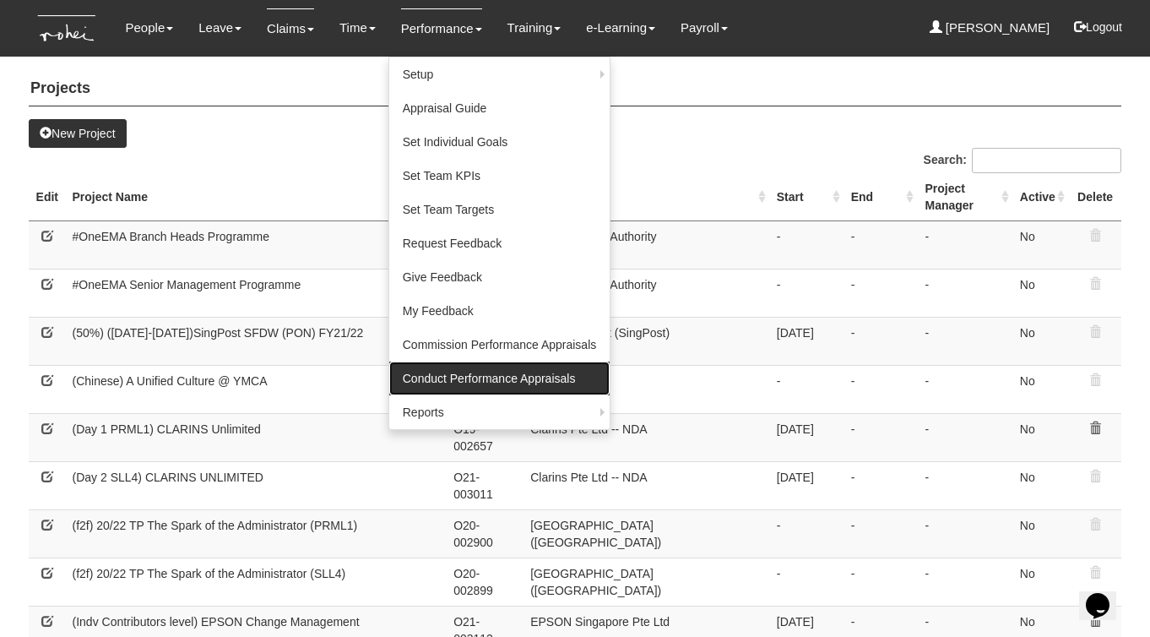
click at [435, 373] on link "Conduct Performance Appraisals" at bounding box center [499, 378] width 221 height 34
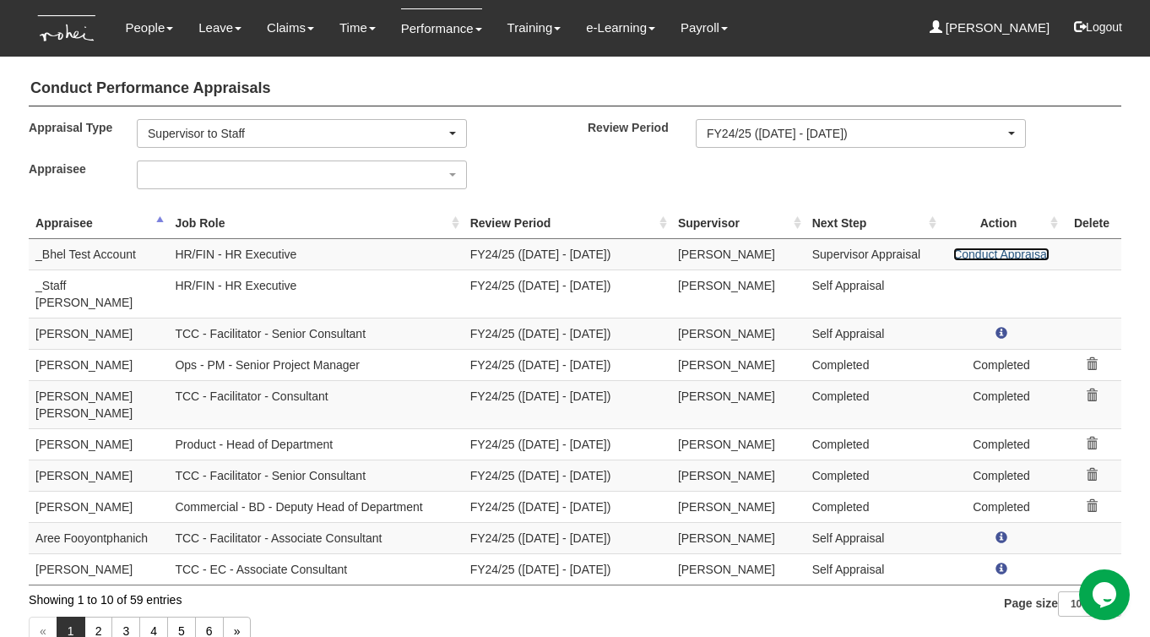
click at [975, 255] on link "Conduct Appraisal" at bounding box center [1001, 254] width 96 height 14
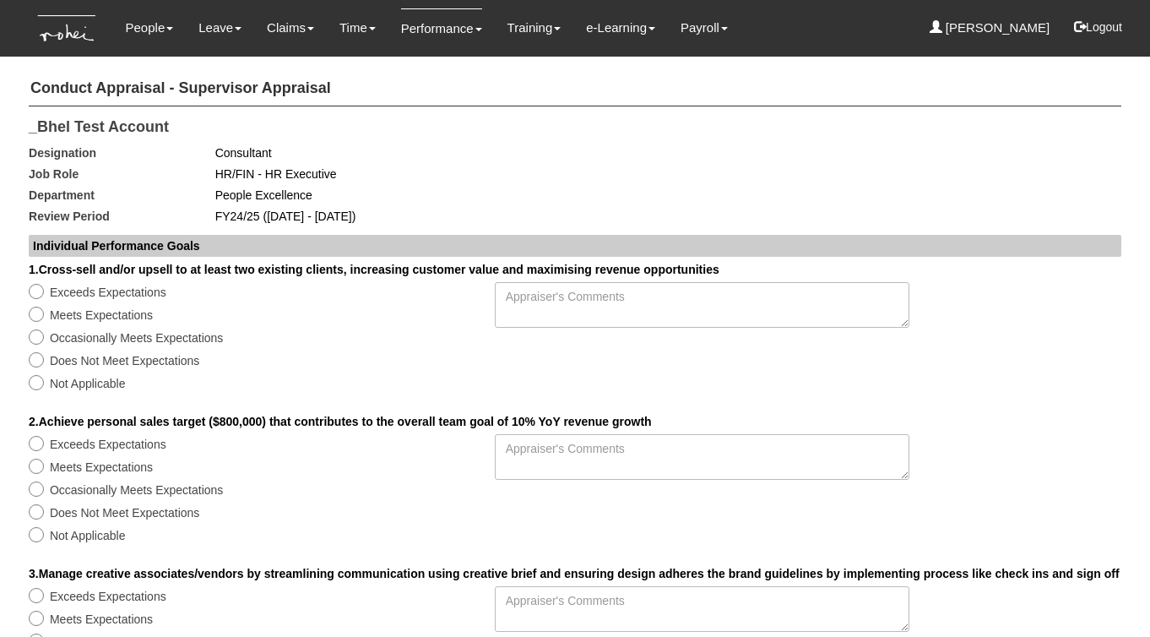
select select
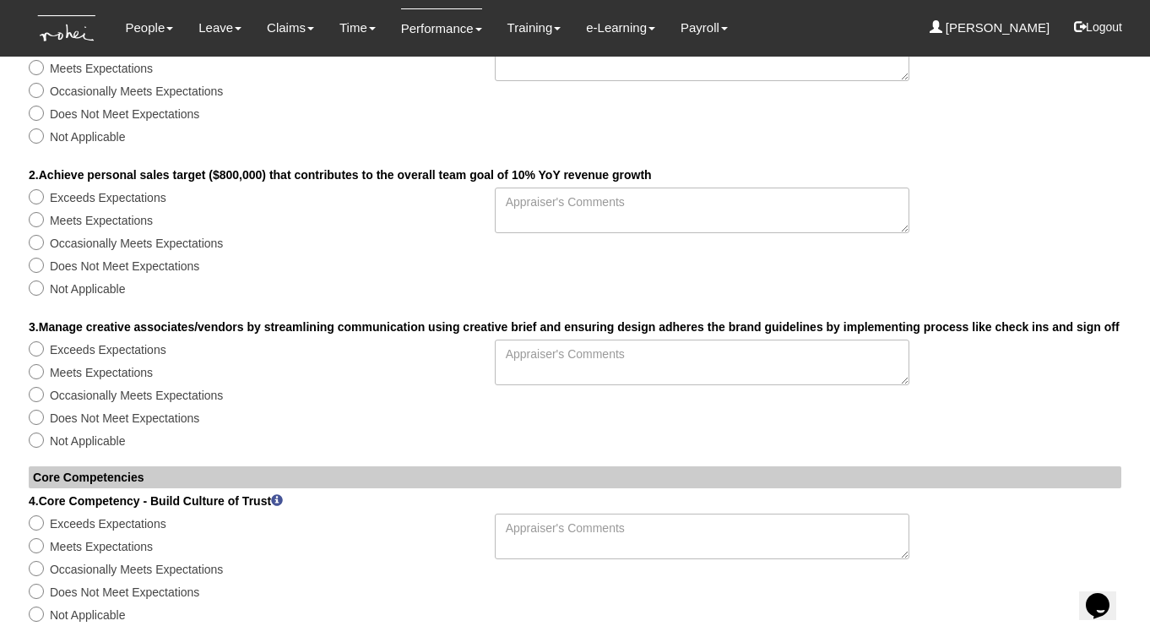
scroll to position [62, 0]
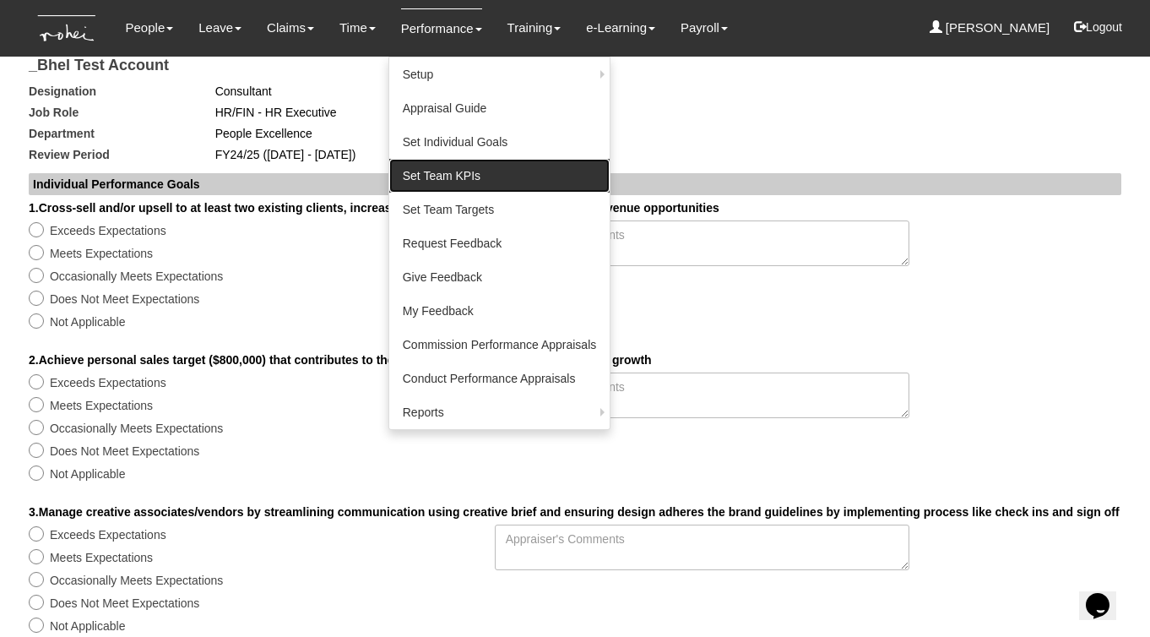
click at [425, 173] on link "Set Team KPIs" at bounding box center [499, 176] width 221 height 34
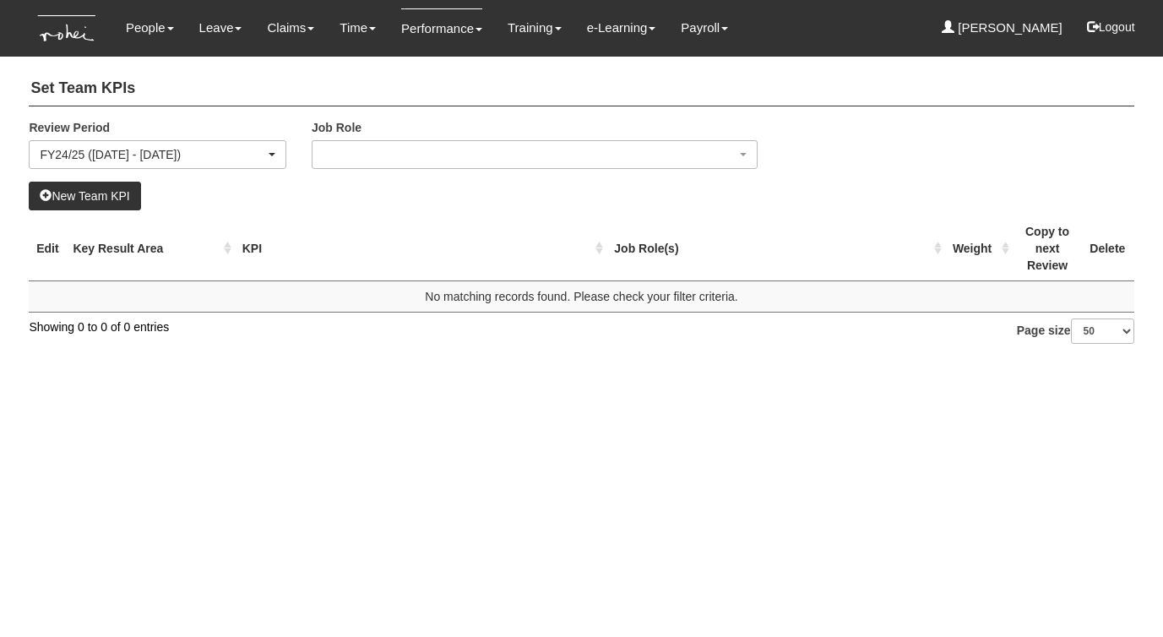
select select
select select "50"
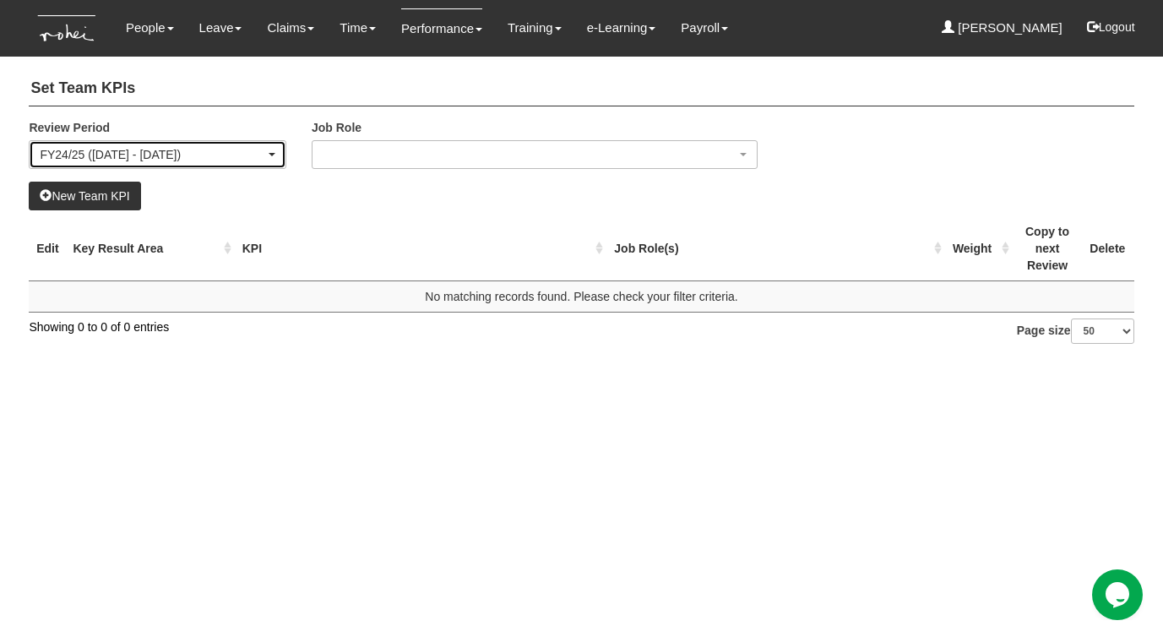
click at [273, 150] on div "FY24/25 ([DATE] - [DATE])" at bounding box center [158, 154] width 236 height 17
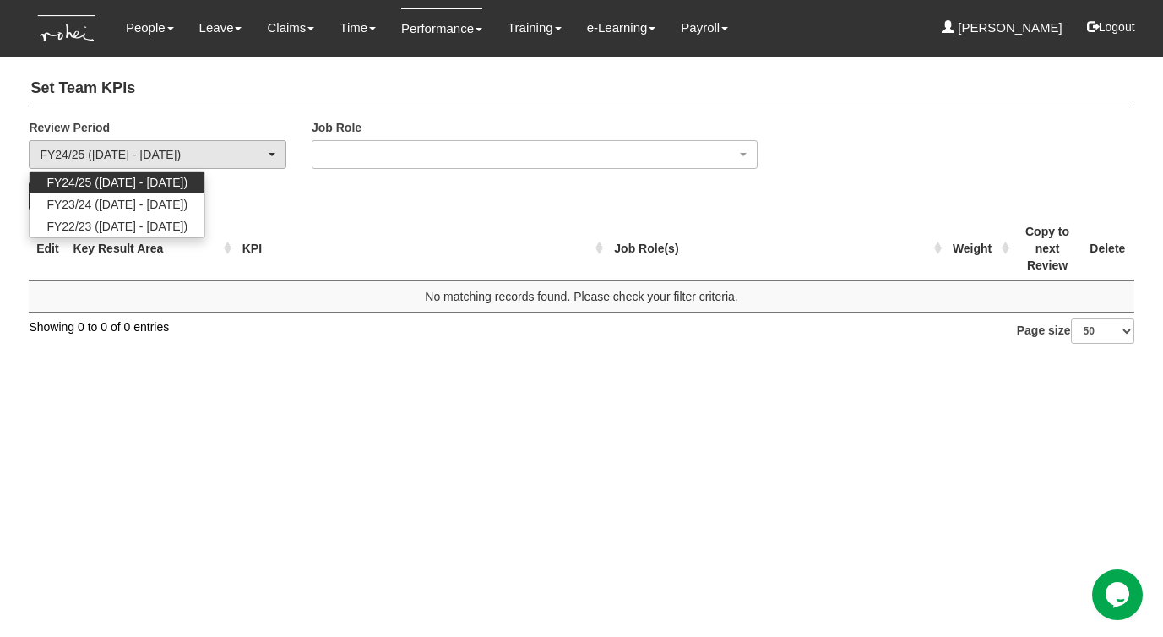
click at [147, 188] on span "FY24/25 ([DATE] - [DATE])" at bounding box center [116, 182] width 141 height 17
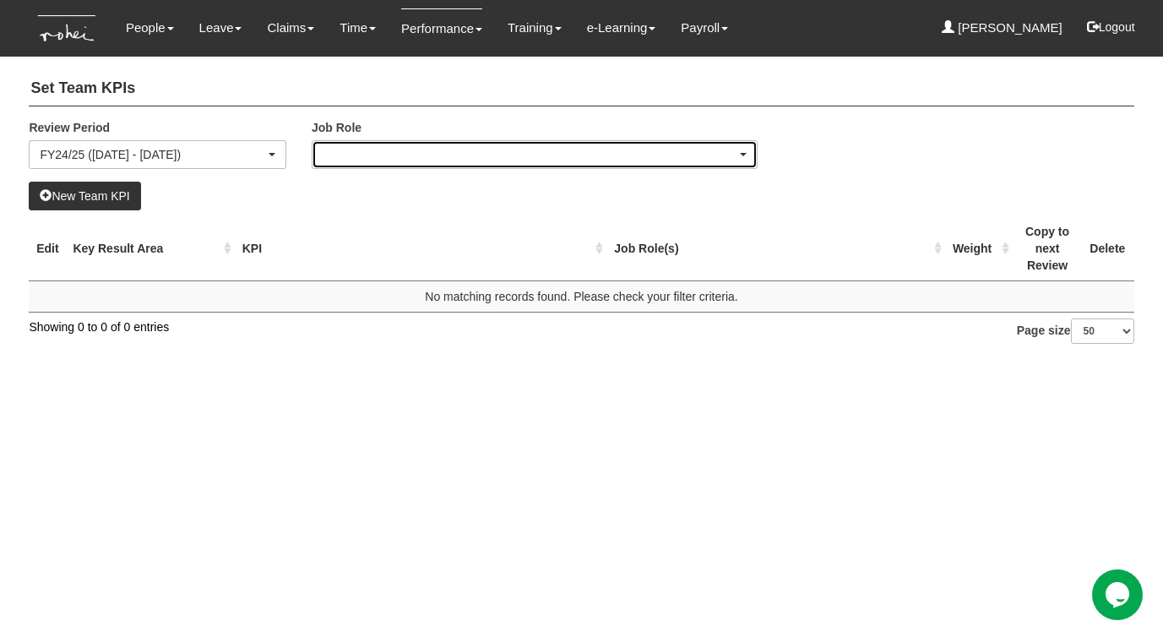
click at [406, 150] on div "button" at bounding box center [534, 154] width 444 height 27
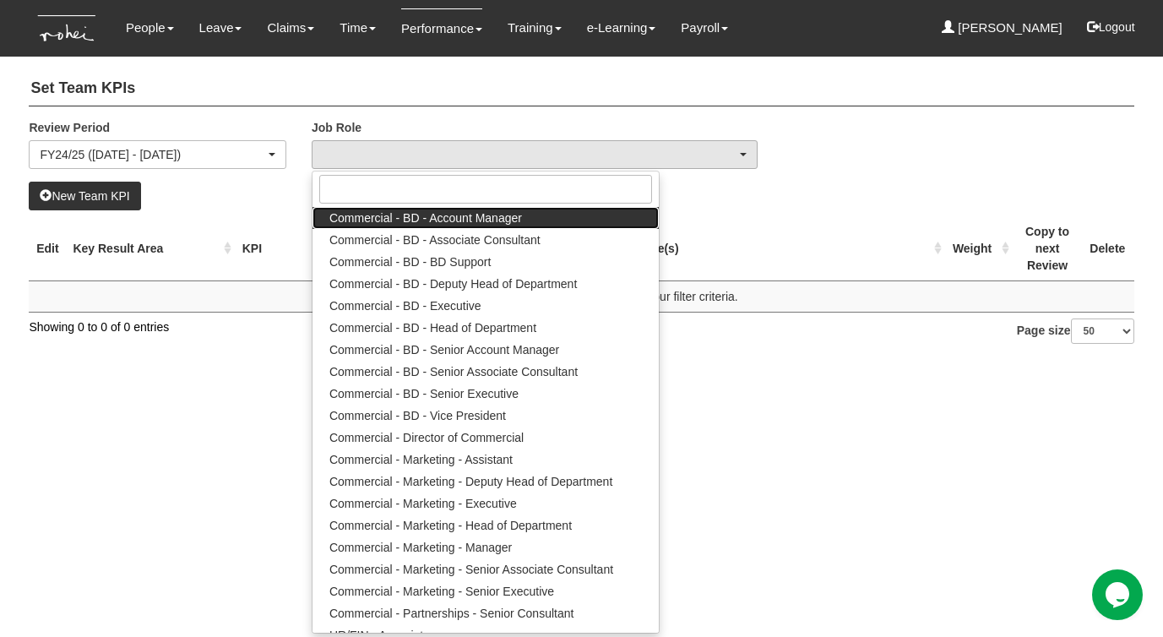
click at [481, 220] on span "Commercial - BD - Account Manager" at bounding box center [425, 217] width 193 height 17
select select "168"
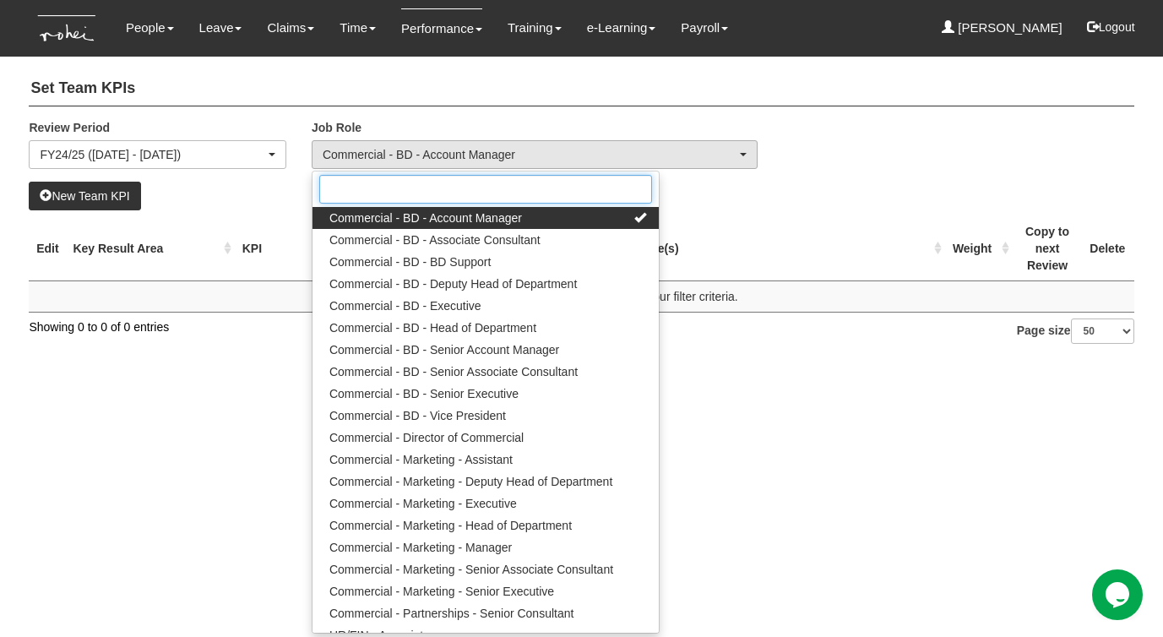
select select "50"
click at [441, 224] on span "Commercial - BD - Account Manager" at bounding box center [425, 217] width 193 height 17
select select
select select "50"
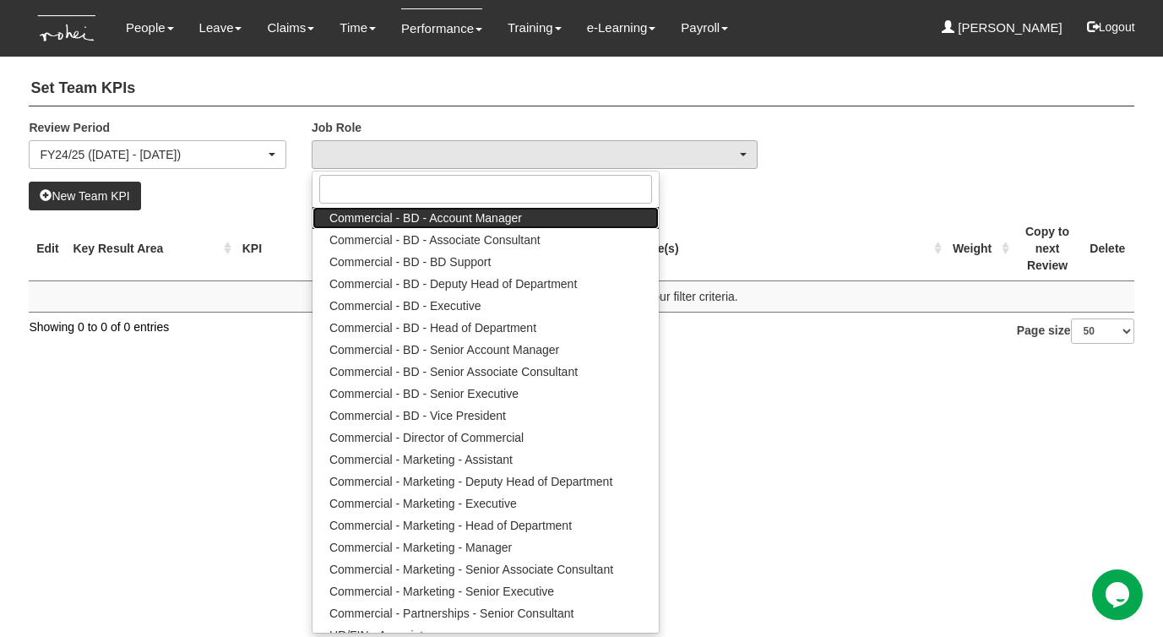
click at [439, 222] on span "Commercial - BD - Account Manager" at bounding box center [425, 217] width 193 height 17
select select "168"
select select "50"
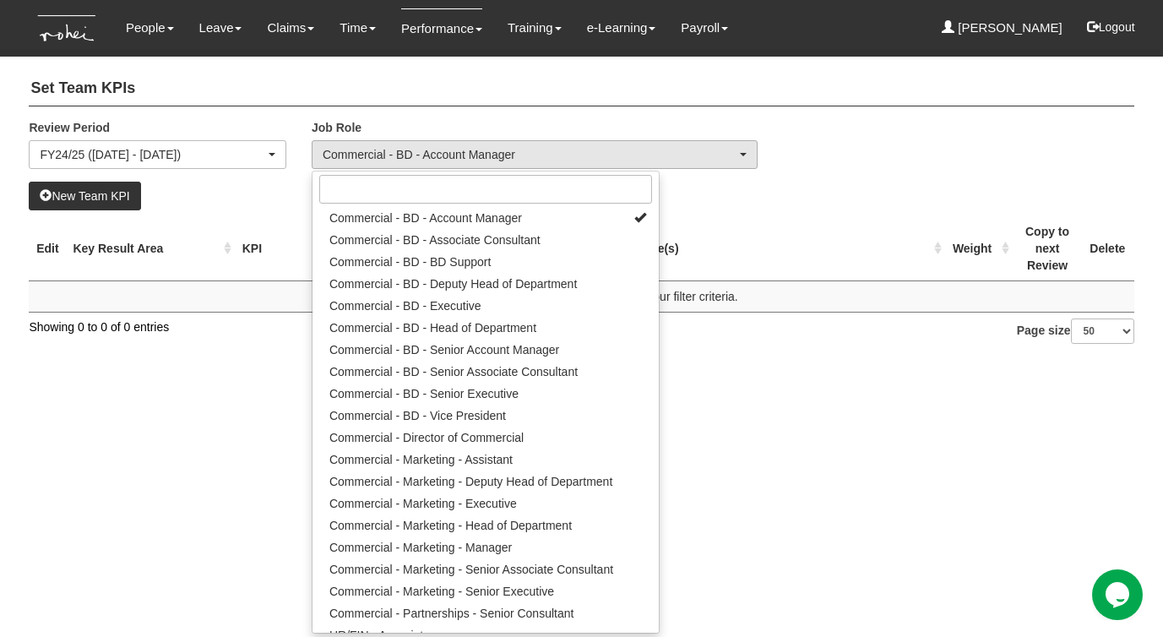
click at [243, 206] on div "Set Team KPIs Review Period FY24/25 (1/4/2024 - 31/3/2025) FY23/24 (1/4/2023 - …" at bounding box center [581, 203] width 1105 height 280
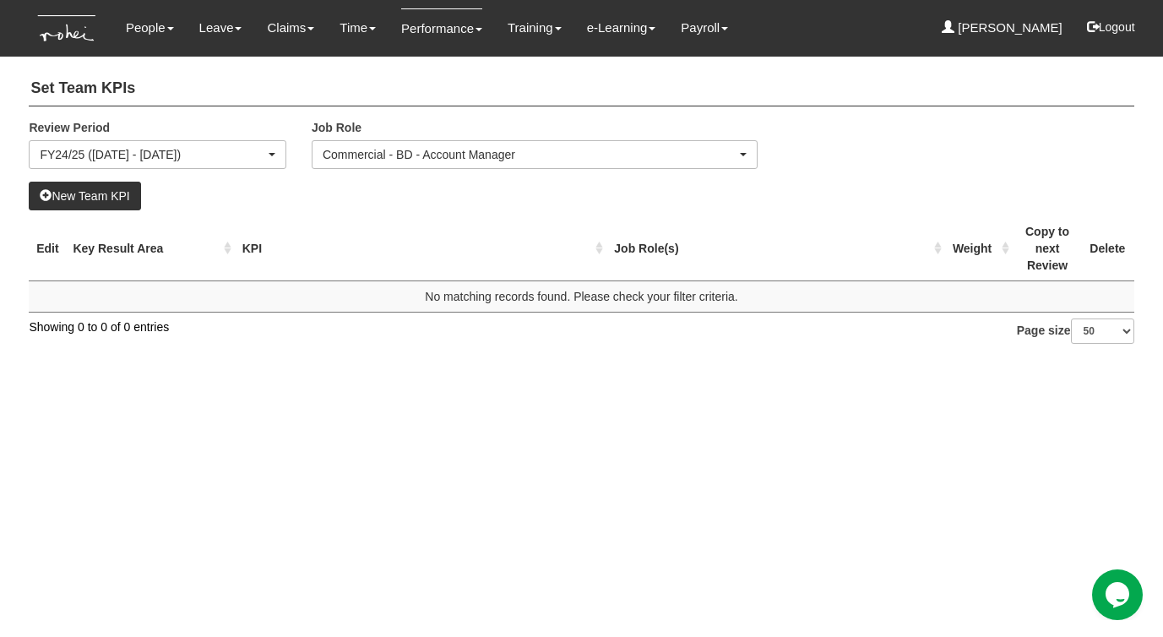
click at [326, 216] on th "KPI" at bounding box center [422, 248] width 372 height 65
click at [79, 195] on button "New Team KPI" at bounding box center [84, 196] width 111 height 29
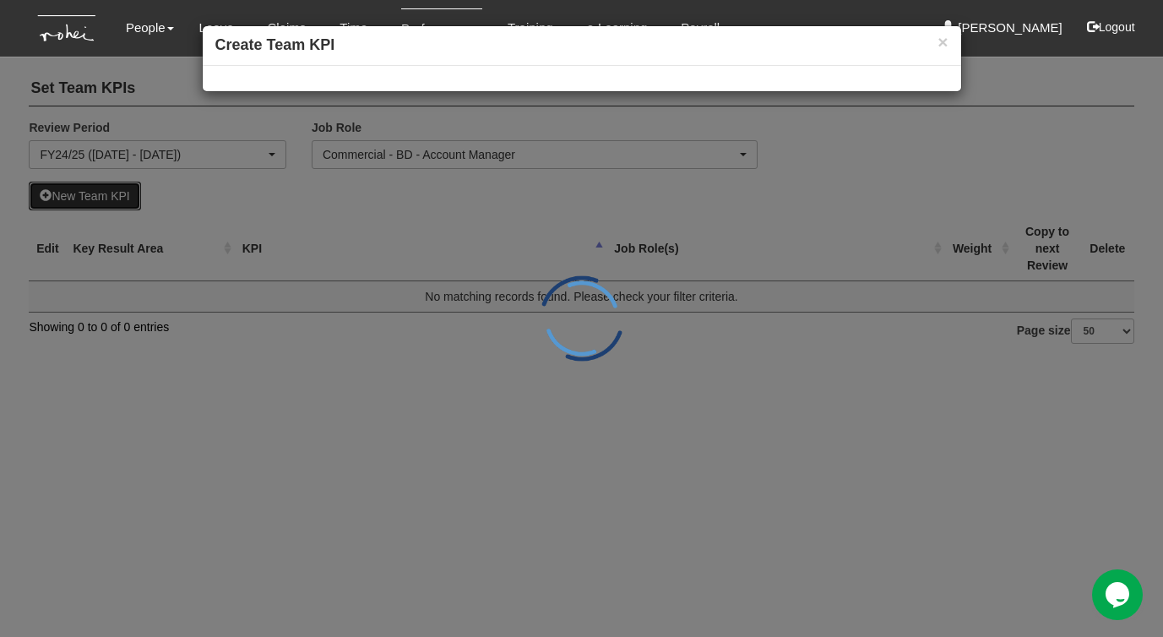
select select
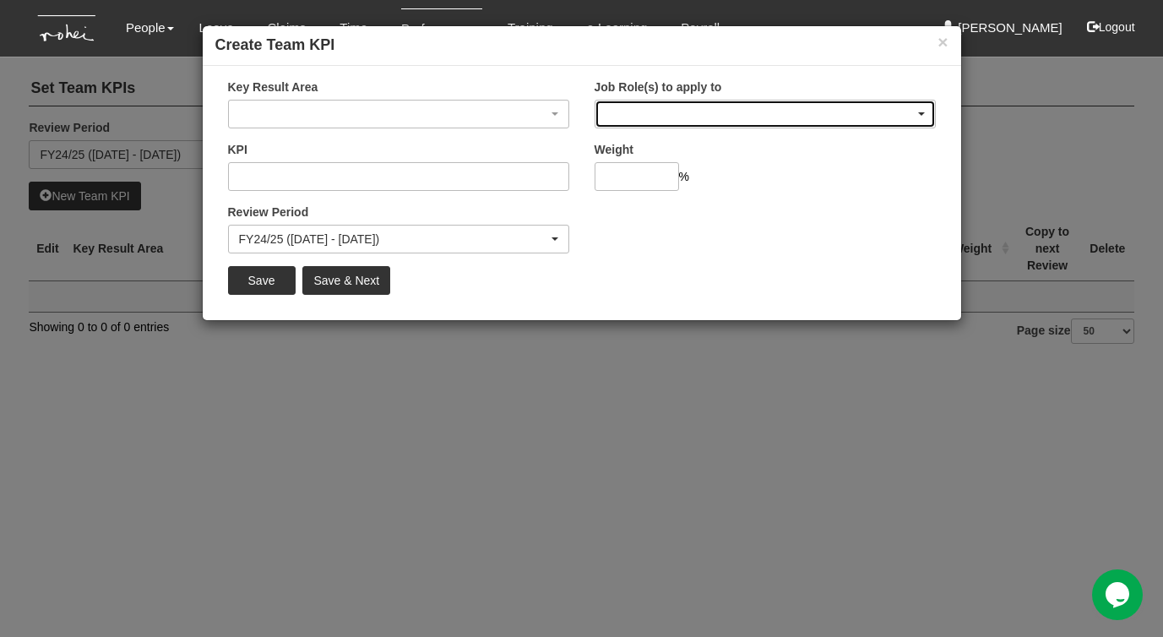
click at [681, 116] on div "button" at bounding box center [765, 114] width 340 height 27
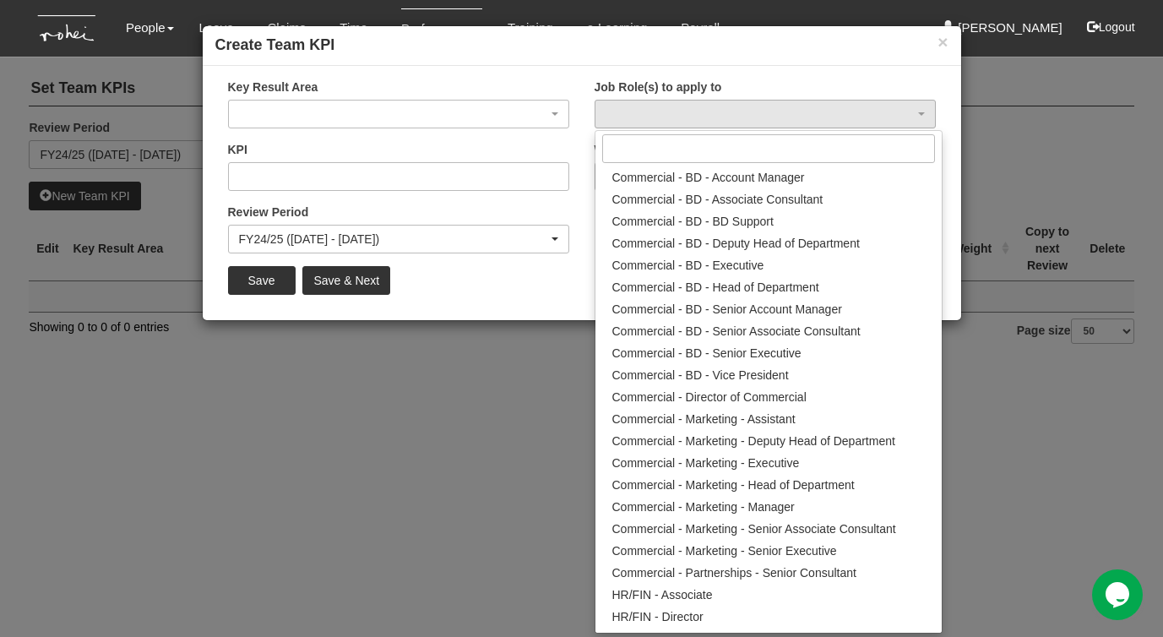
click at [1043, 147] on div "× Create Team KPI Key Result Area Customer Financial Internal Processes Learnin…" at bounding box center [581, 318] width 1163 height 637
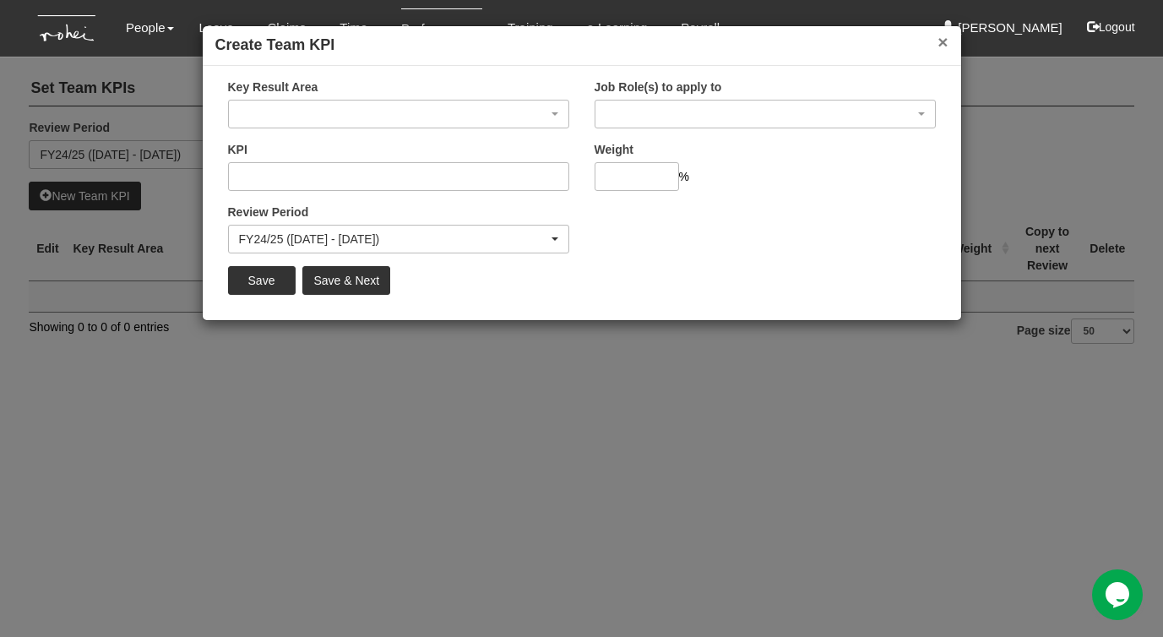
click at [943, 43] on button "×" at bounding box center [942, 42] width 10 height 18
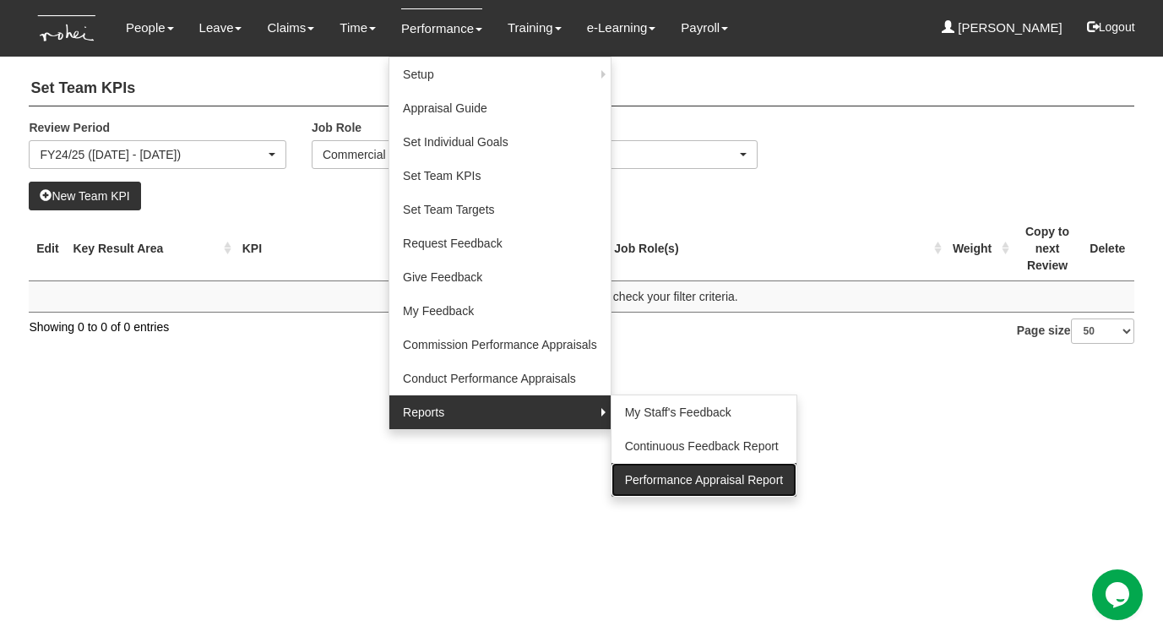
click at [675, 476] on link "Performance Appraisal Report" at bounding box center [704, 480] width 186 height 34
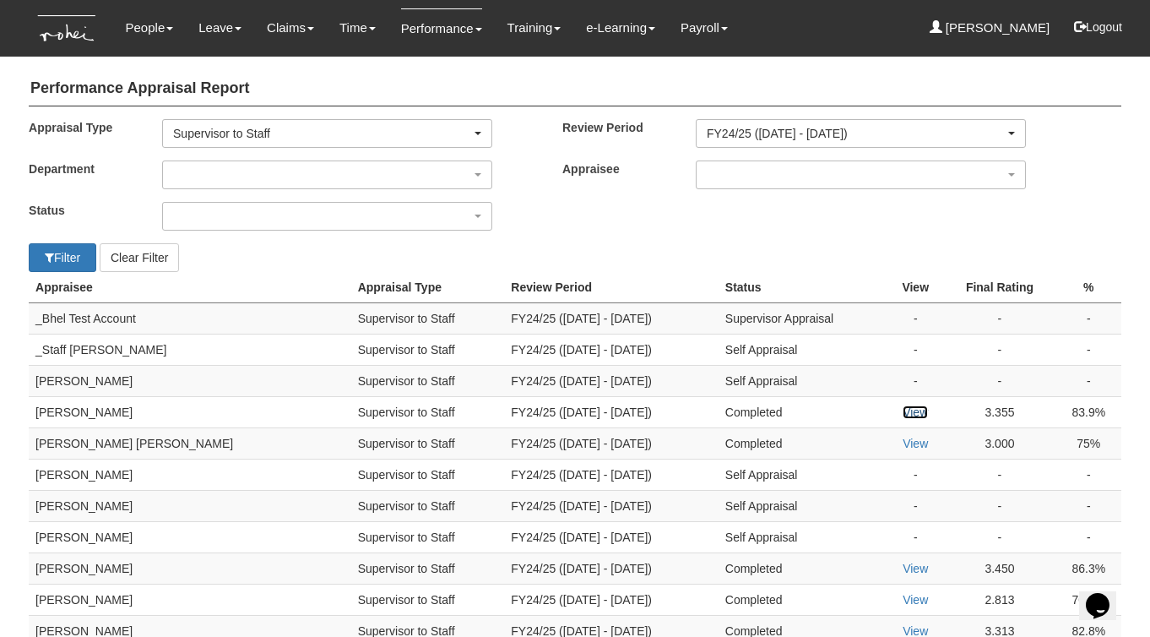
click at [903, 414] on link "View" at bounding box center [915, 412] width 25 height 14
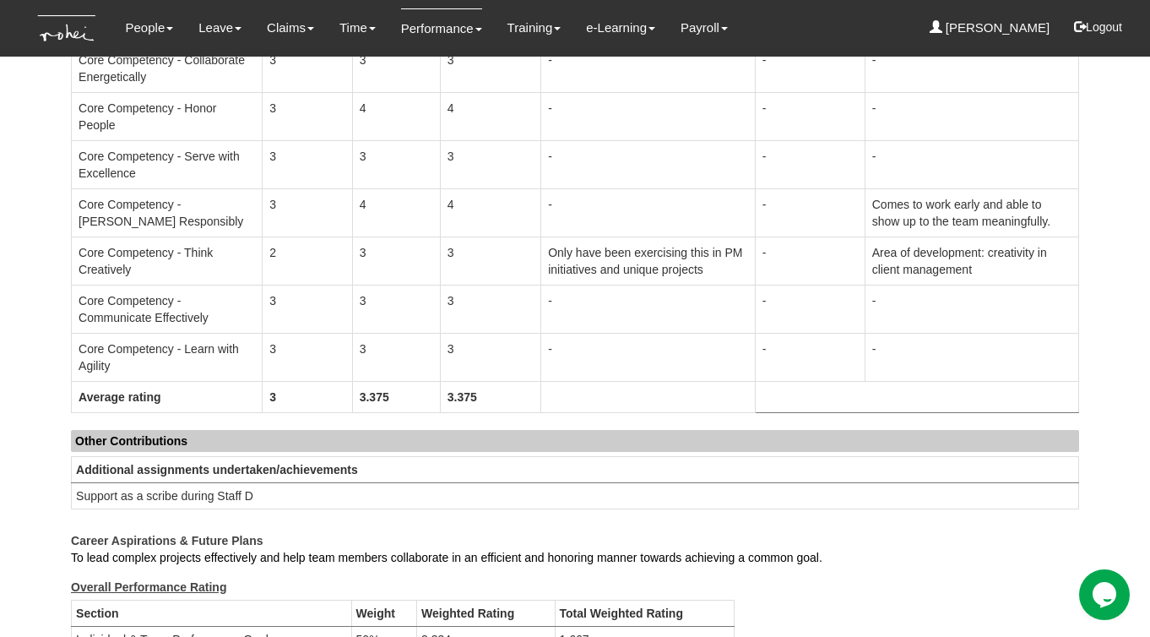
scroll to position [1187, 0]
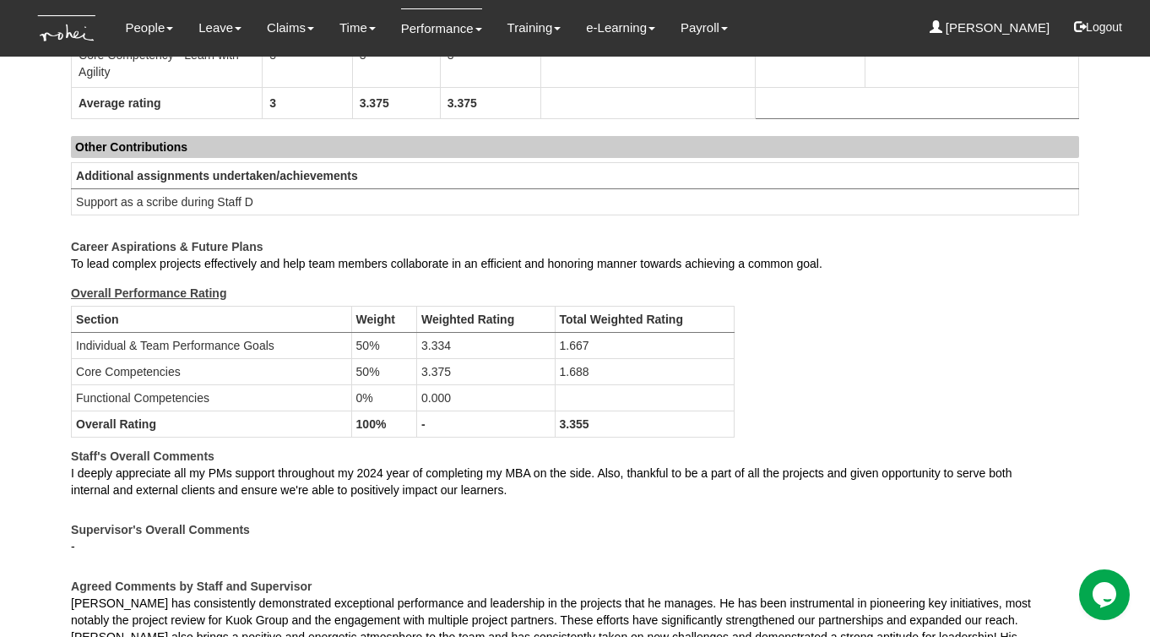
click at [959, 300] on div "Overall Performance Rating Section Weight Weighted Rating Total Weighted Rating…" at bounding box center [575, 336] width 1034 height 209
